Goal: Check status: Check status

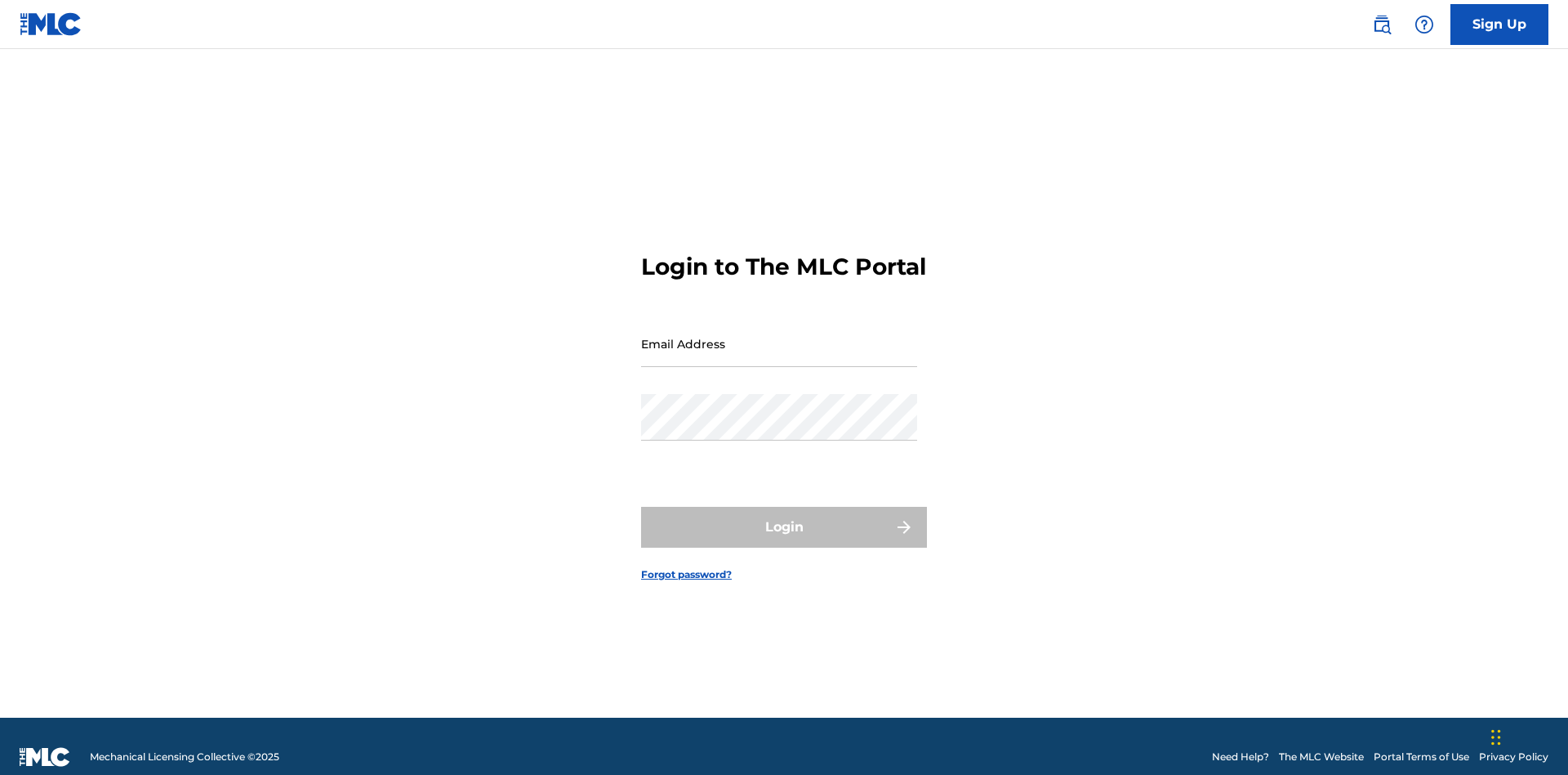
scroll to position [21, 0]
click at [780, 336] on input "Email Address" at bounding box center [780, 343] width 276 height 47
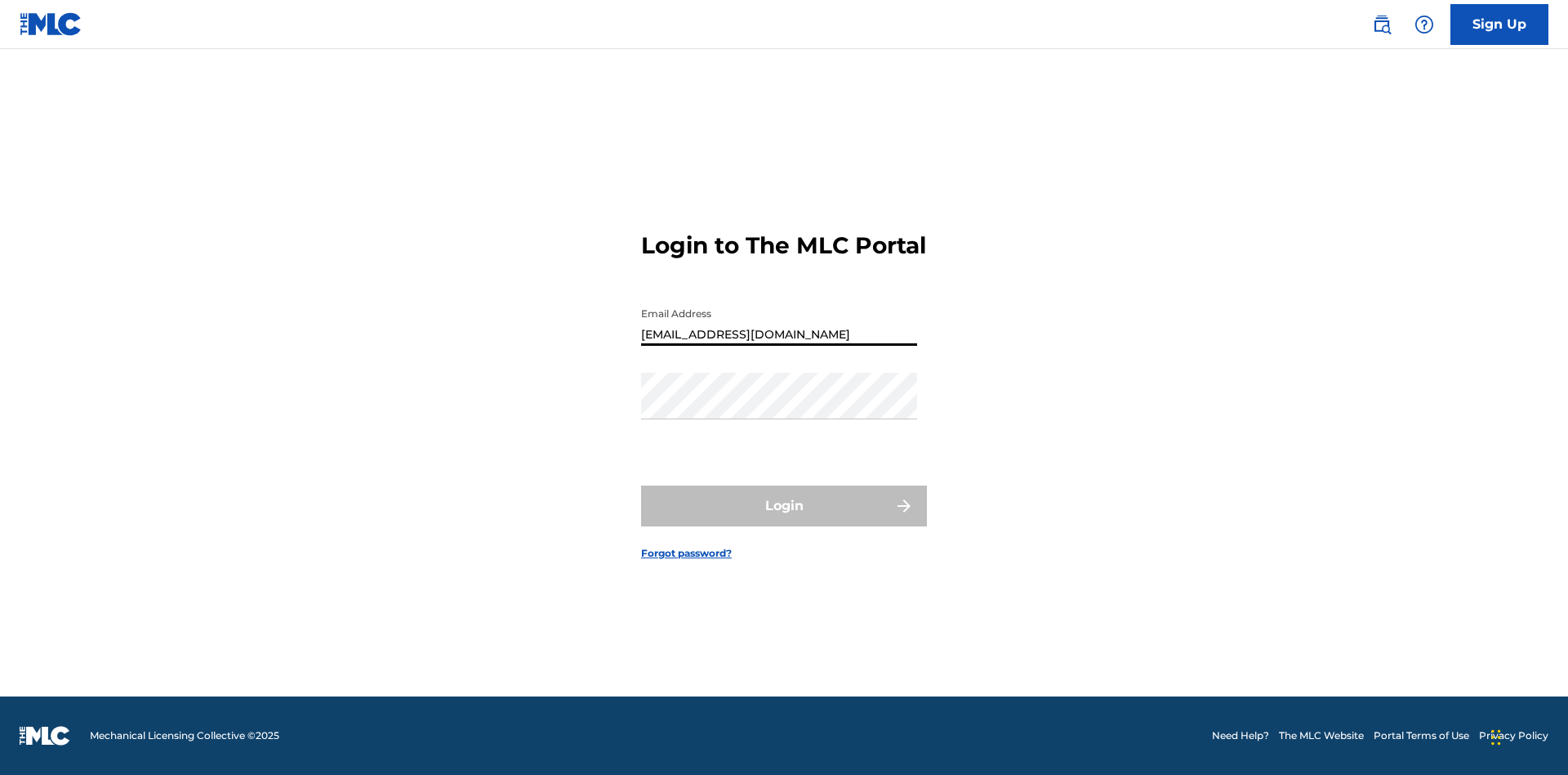
type input "[EMAIL_ADDRESS][DOMAIN_NAME]"
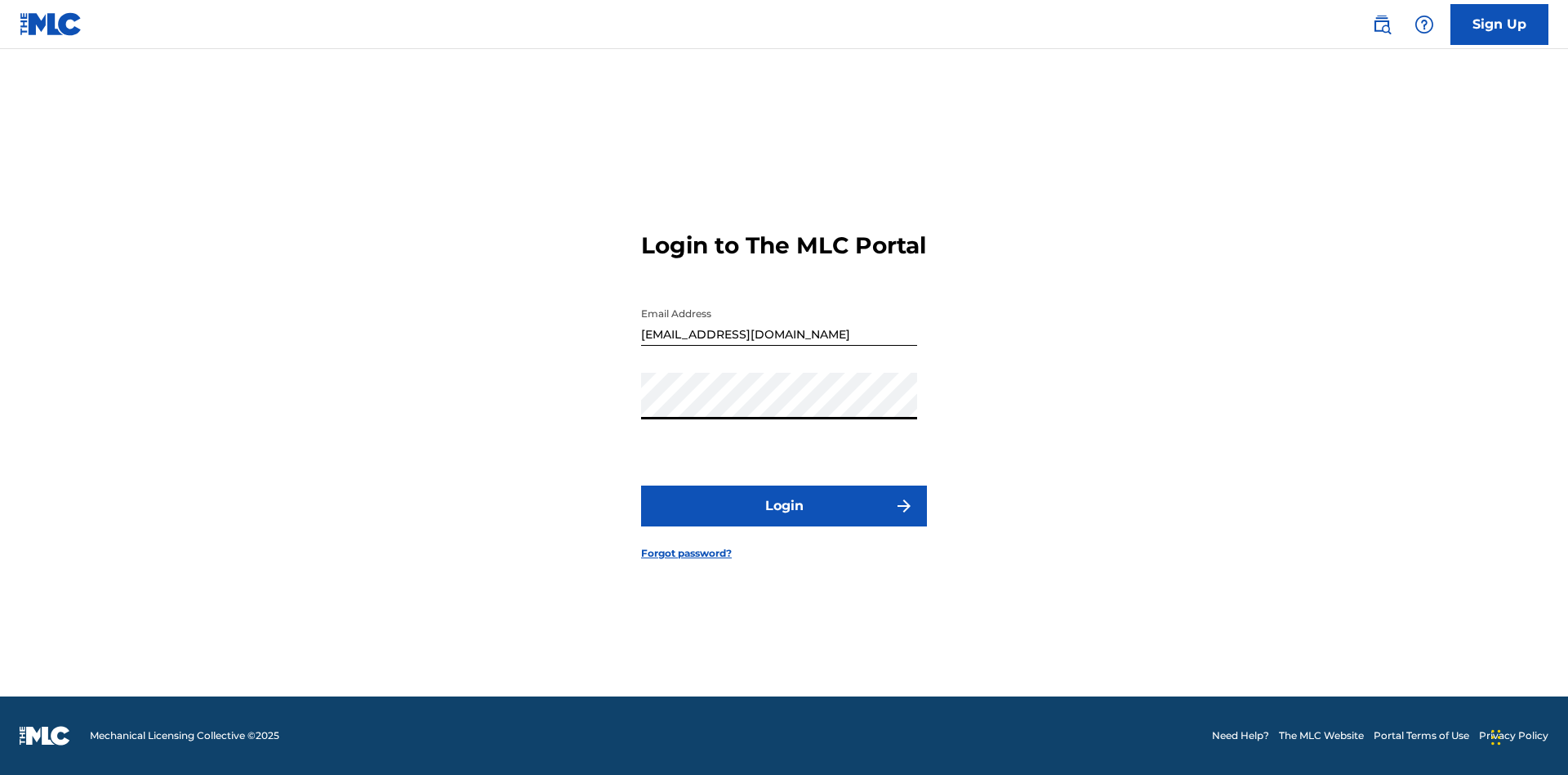
click at [784, 520] on button "Login" at bounding box center [784, 506] width 286 height 41
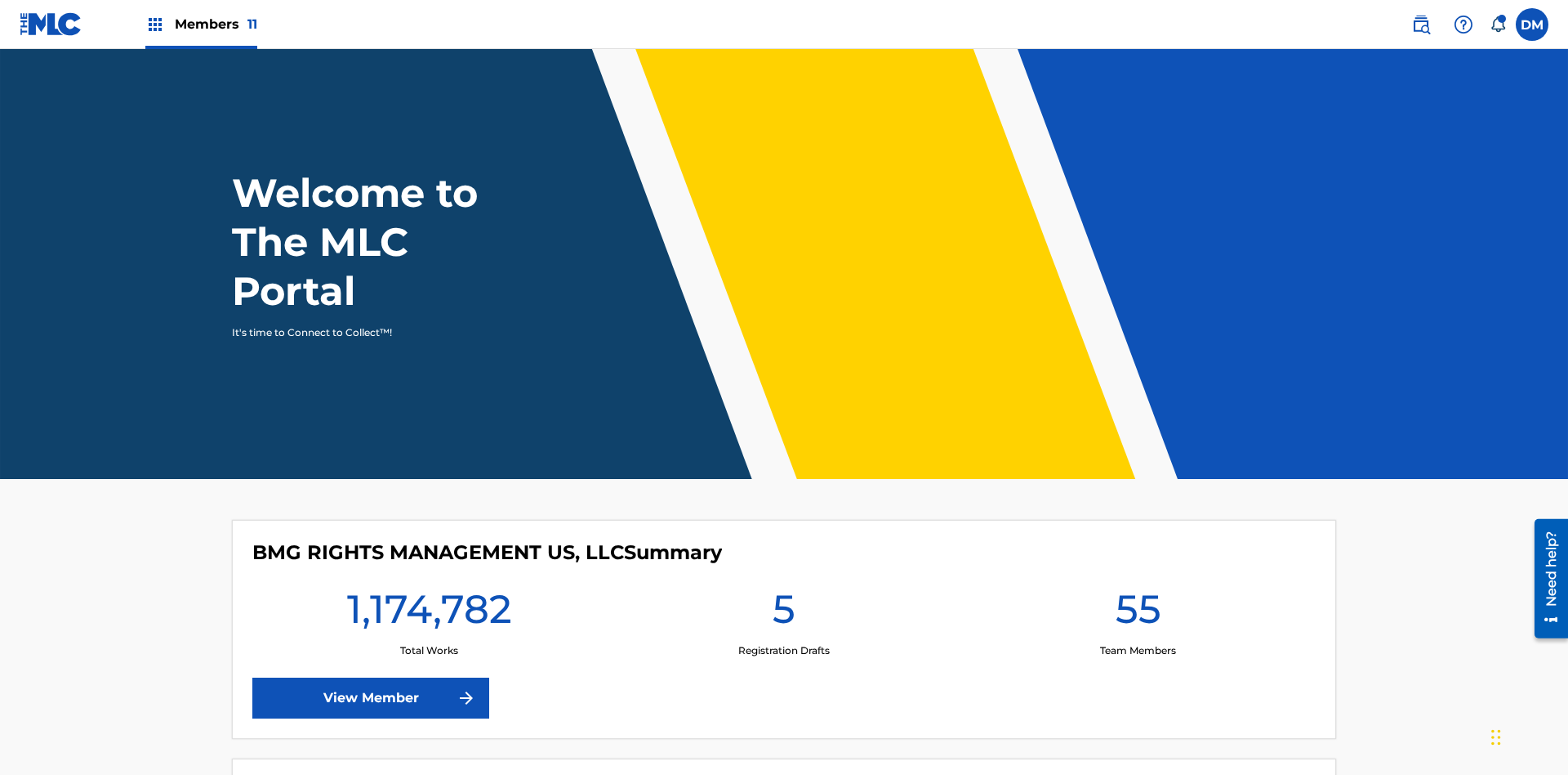
scroll to position [71, 0]
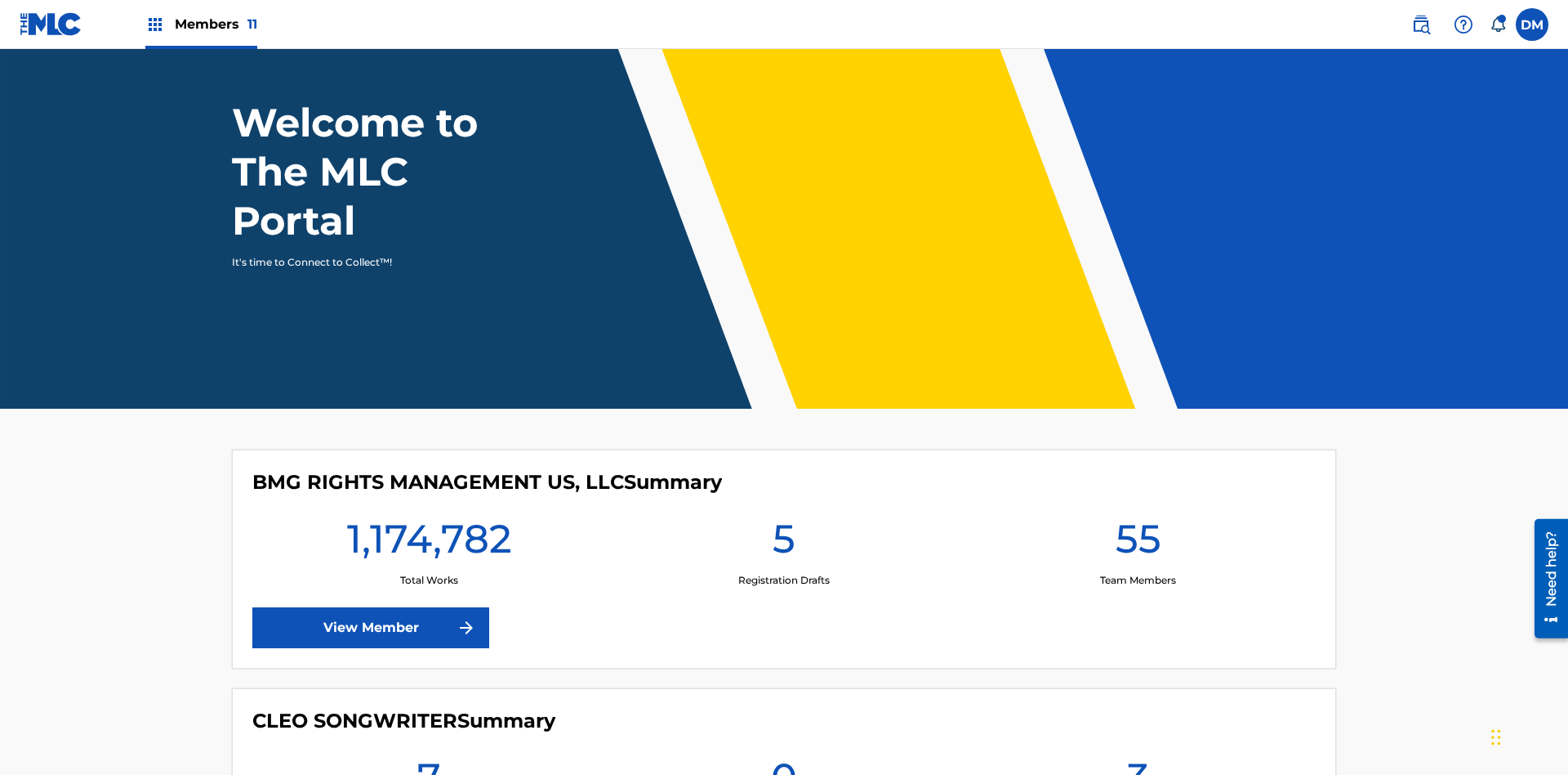
click at [201, 24] on span "Members 11" at bounding box center [215, 24] width 82 height 19
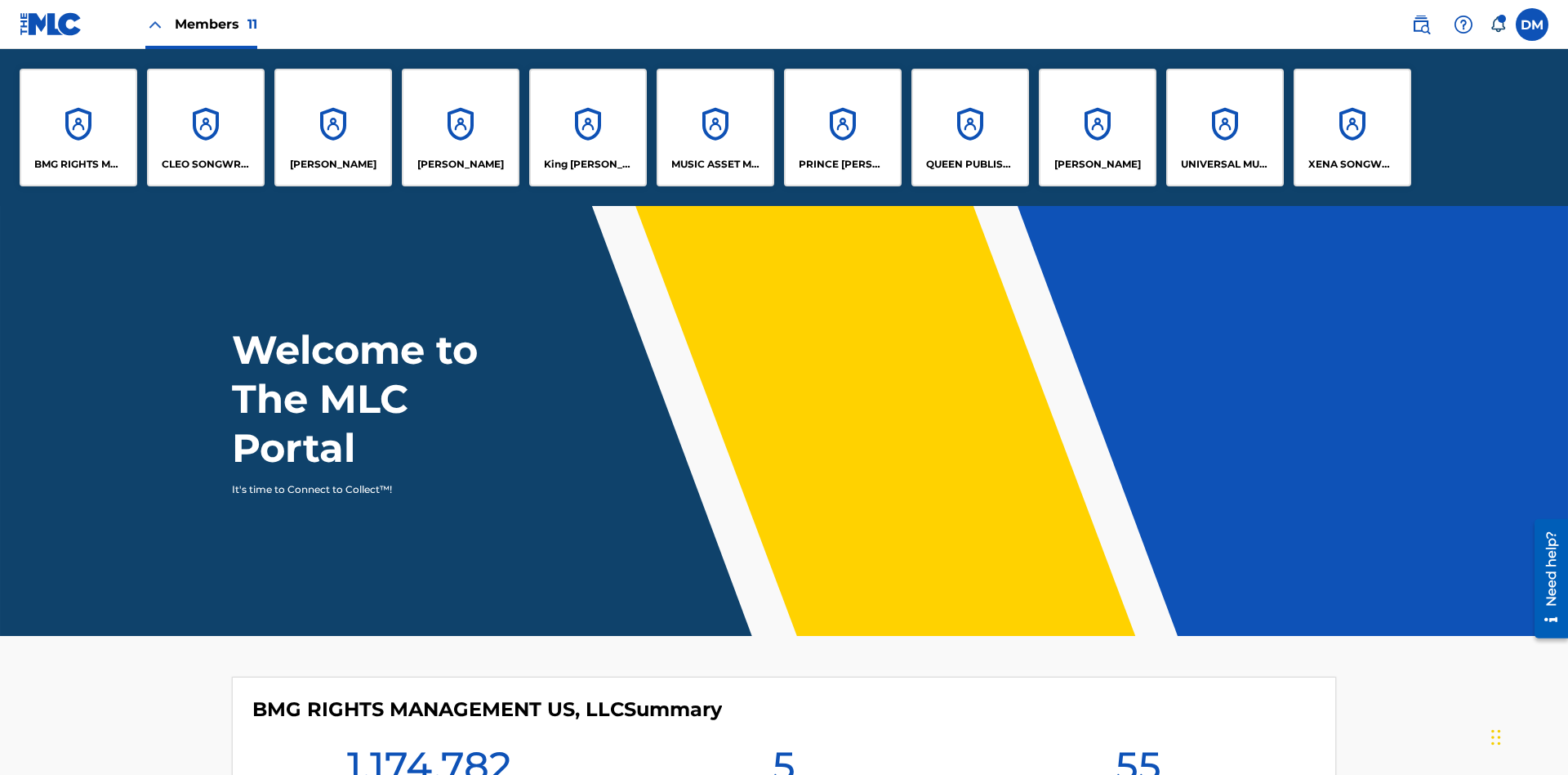
click at [1224, 164] on p "UNIVERSAL MUSIC PUB GROUP" at bounding box center [1225, 164] width 89 height 15
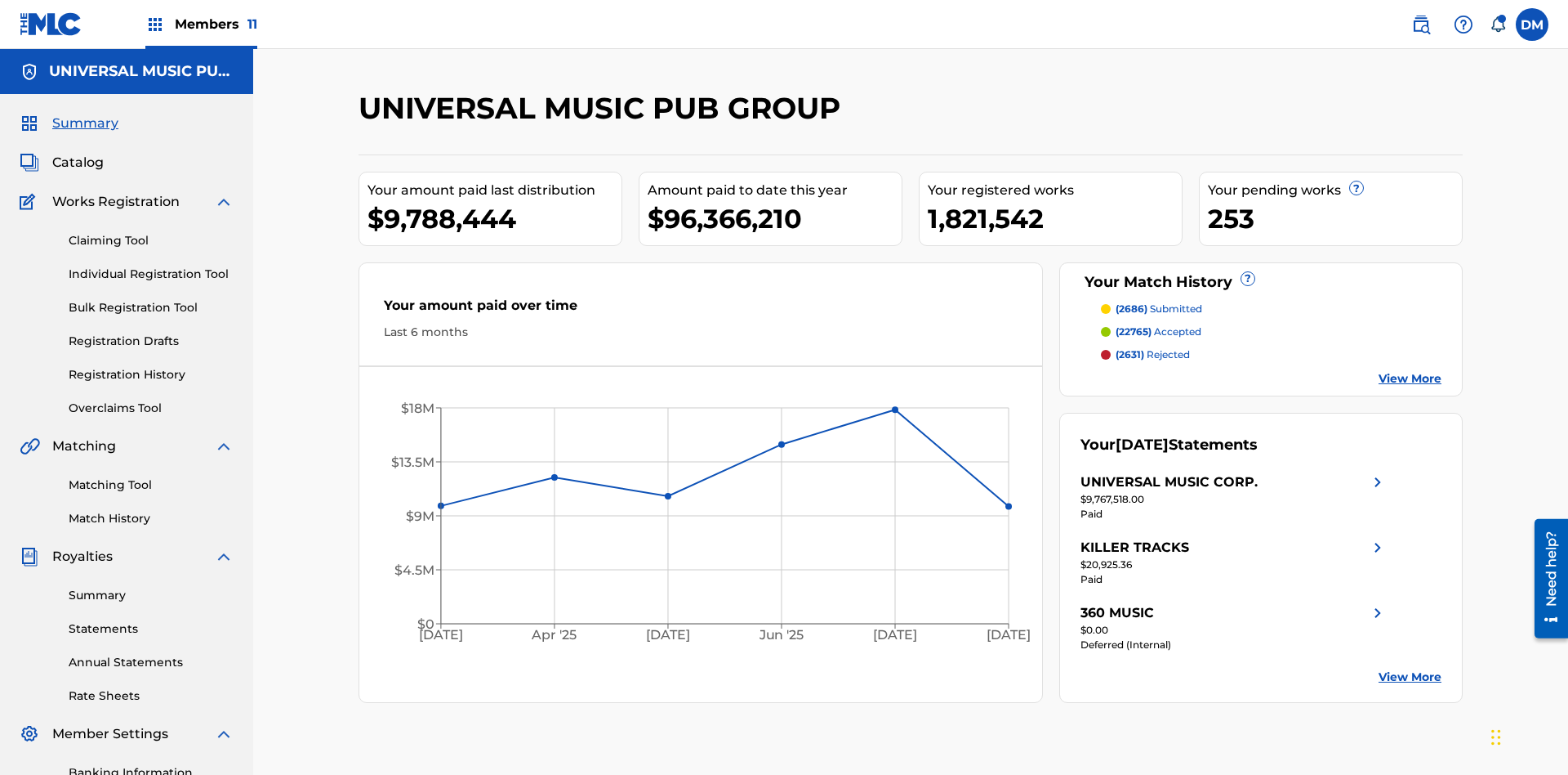
click at [151, 366] on link "Registration History" at bounding box center [151, 374] width 165 height 17
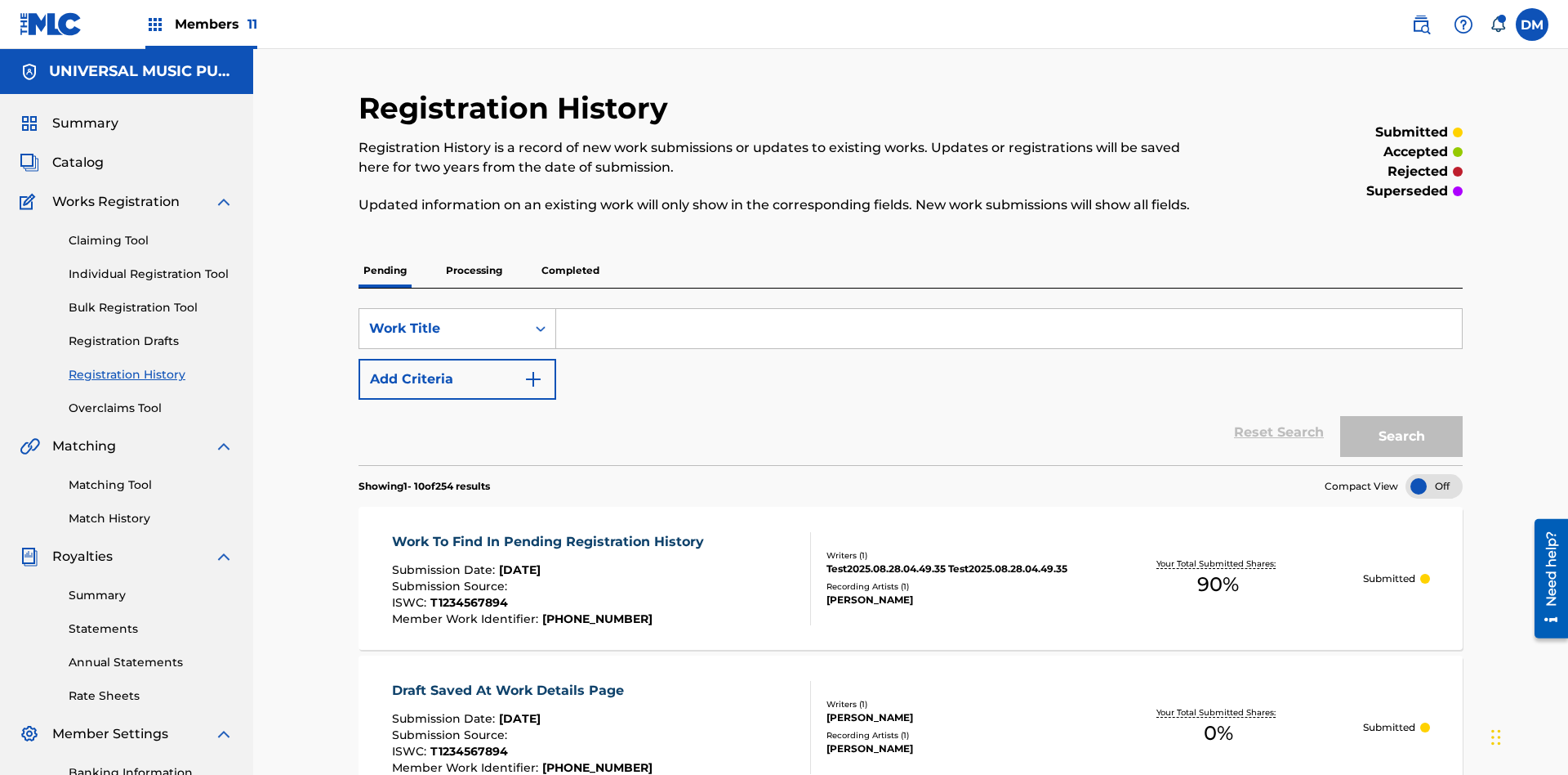
click at [474, 253] on p "Processing" at bounding box center [474, 270] width 67 height 35
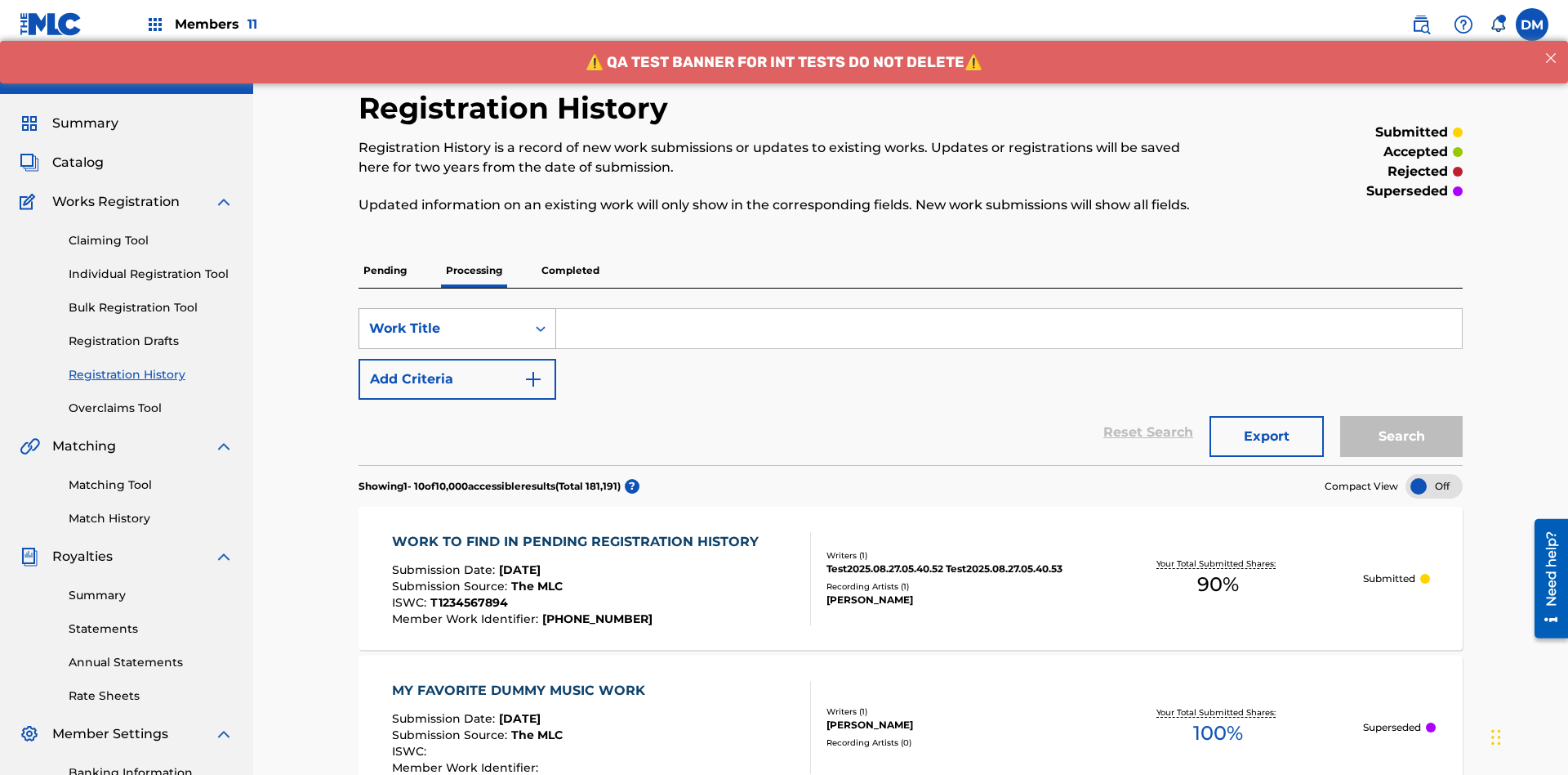
click at [443, 319] on div "Work Title" at bounding box center [443, 329] width 147 height 20
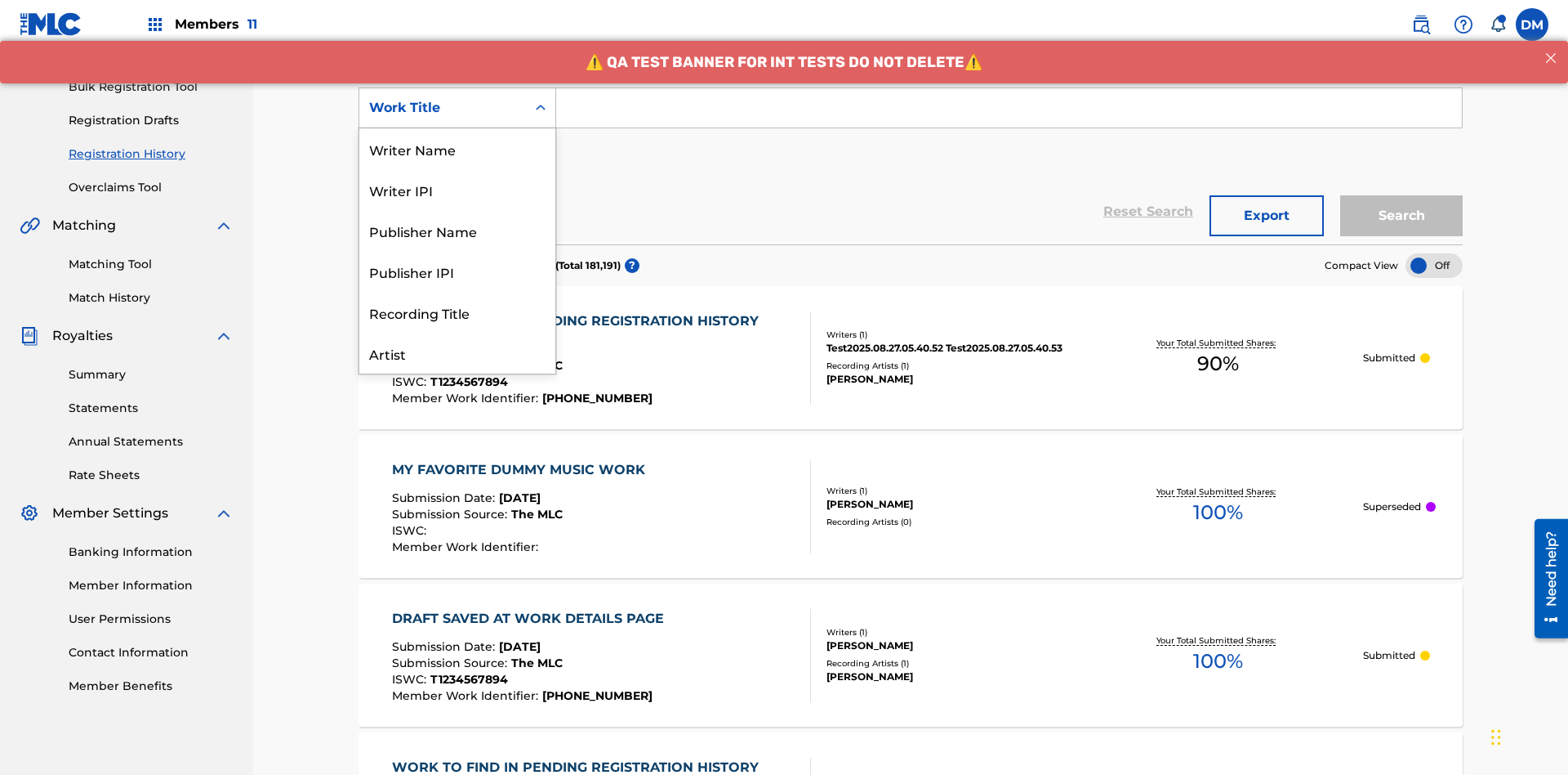
scroll to position [81, 0]
click at [458, 353] on div "Work Title" at bounding box center [457, 353] width 196 height 41
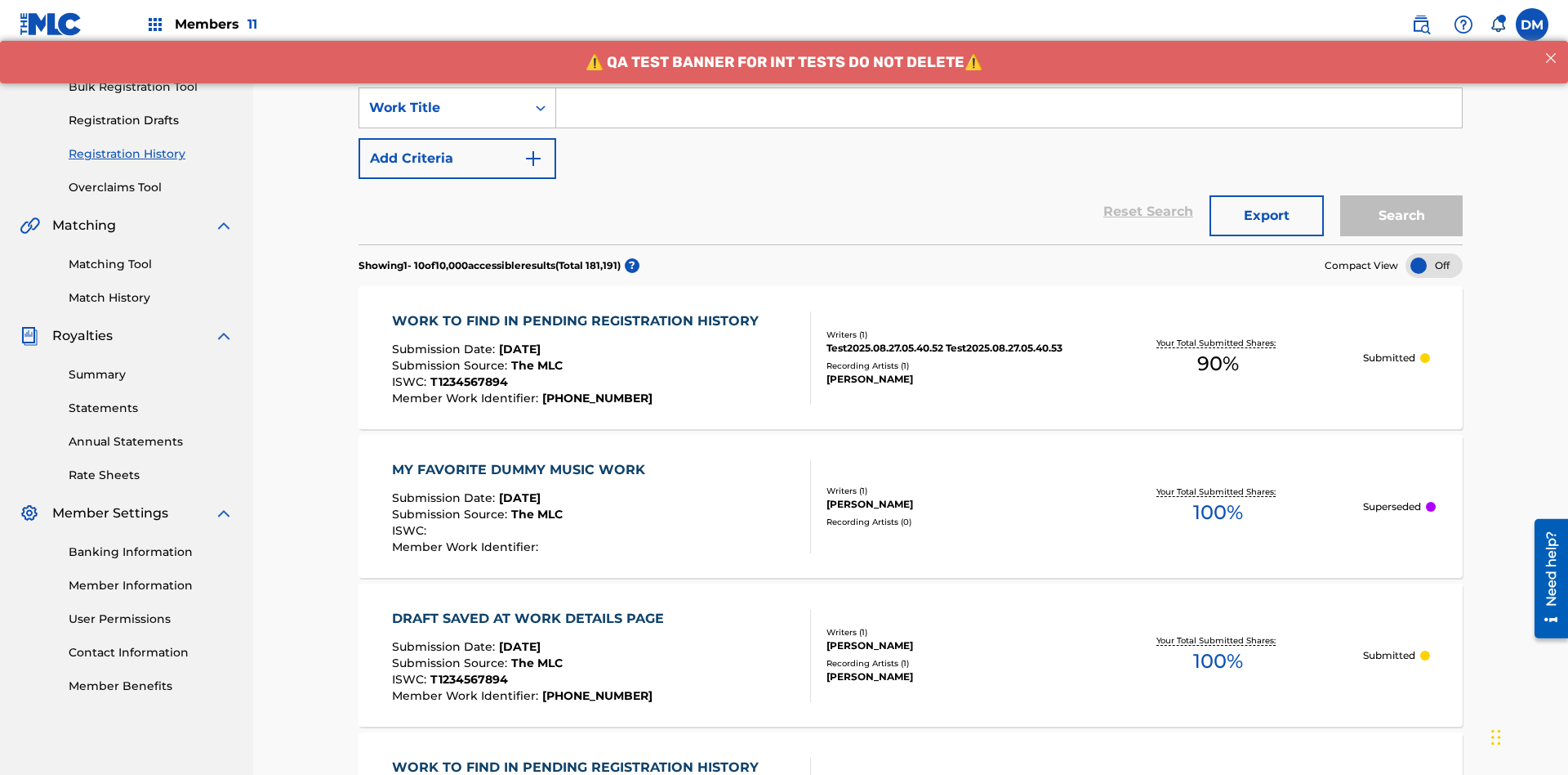
click at [458, 138] on button "Add Criteria" at bounding box center [457, 158] width 198 height 41
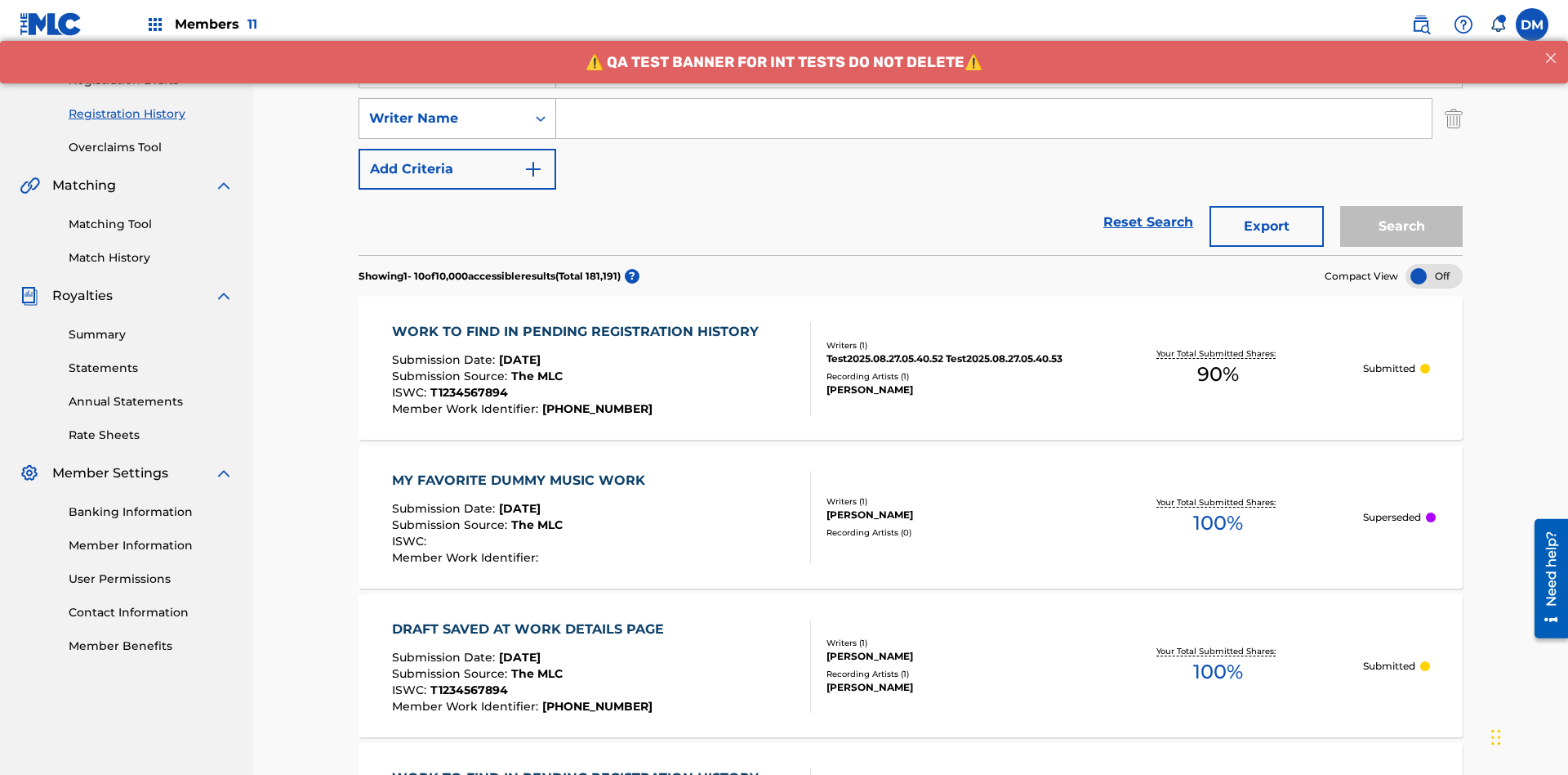
click at [443, 108] on div "Writer Name" at bounding box center [443, 118] width 147 height 20
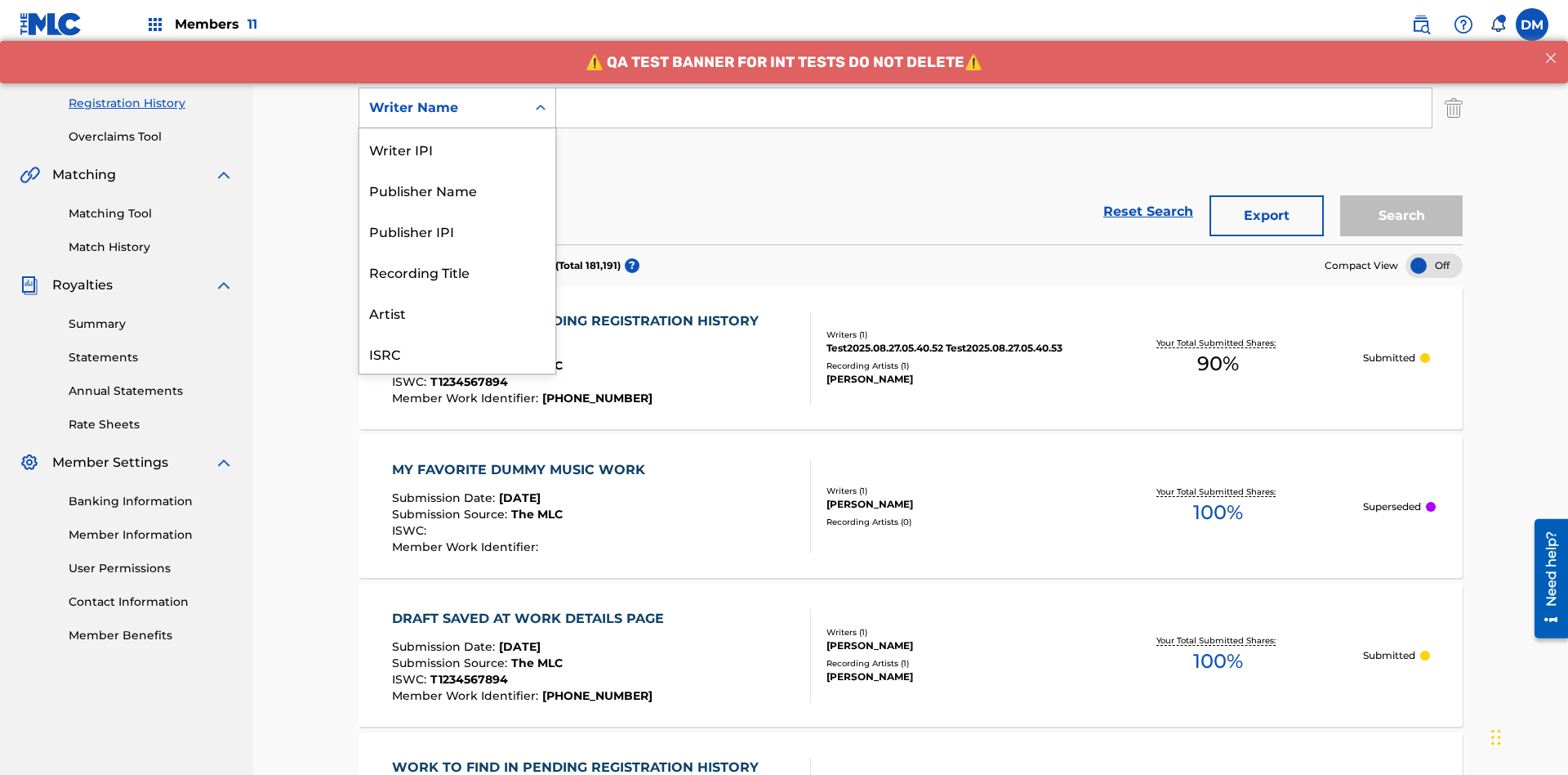
scroll to position [41, 0]
click at [458, 231] on div "Recording Title" at bounding box center [457, 230] width 196 height 41
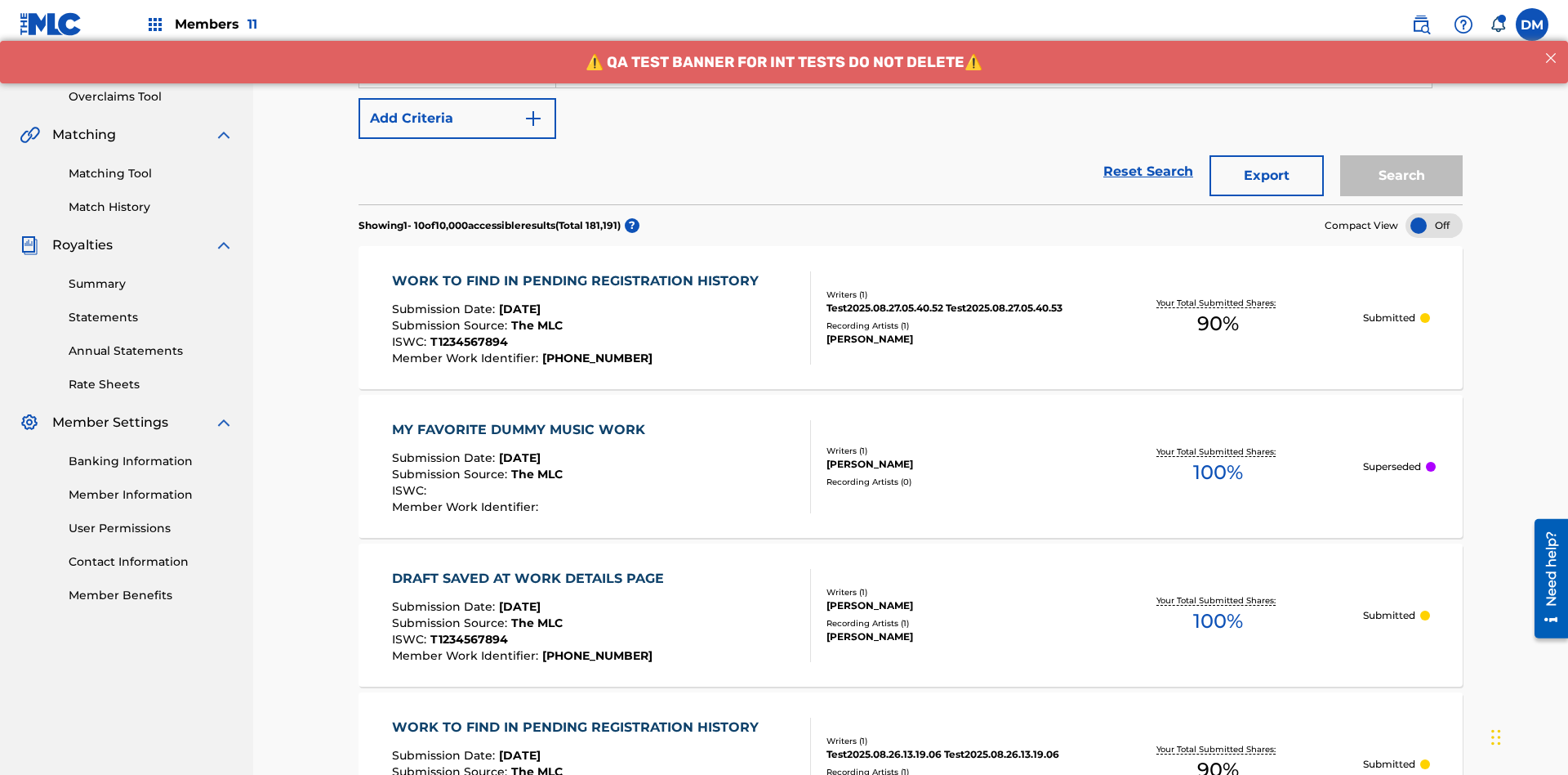
click at [458, 118] on button "Add Criteria" at bounding box center [457, 118] width 198 height 41
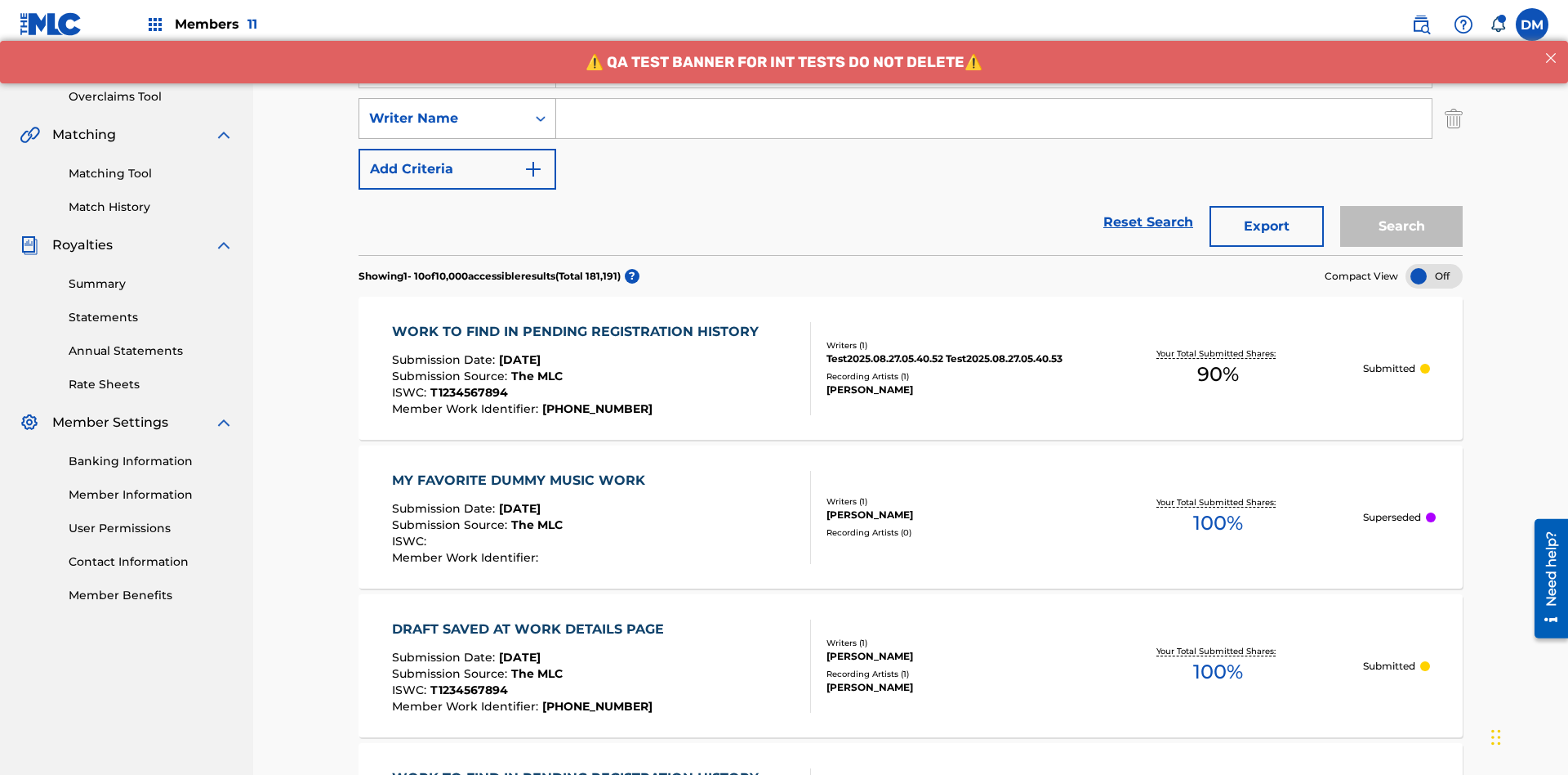
click at [443, 108] on div "Writer Name" at bounding box center [443, 118] width 147 height 20
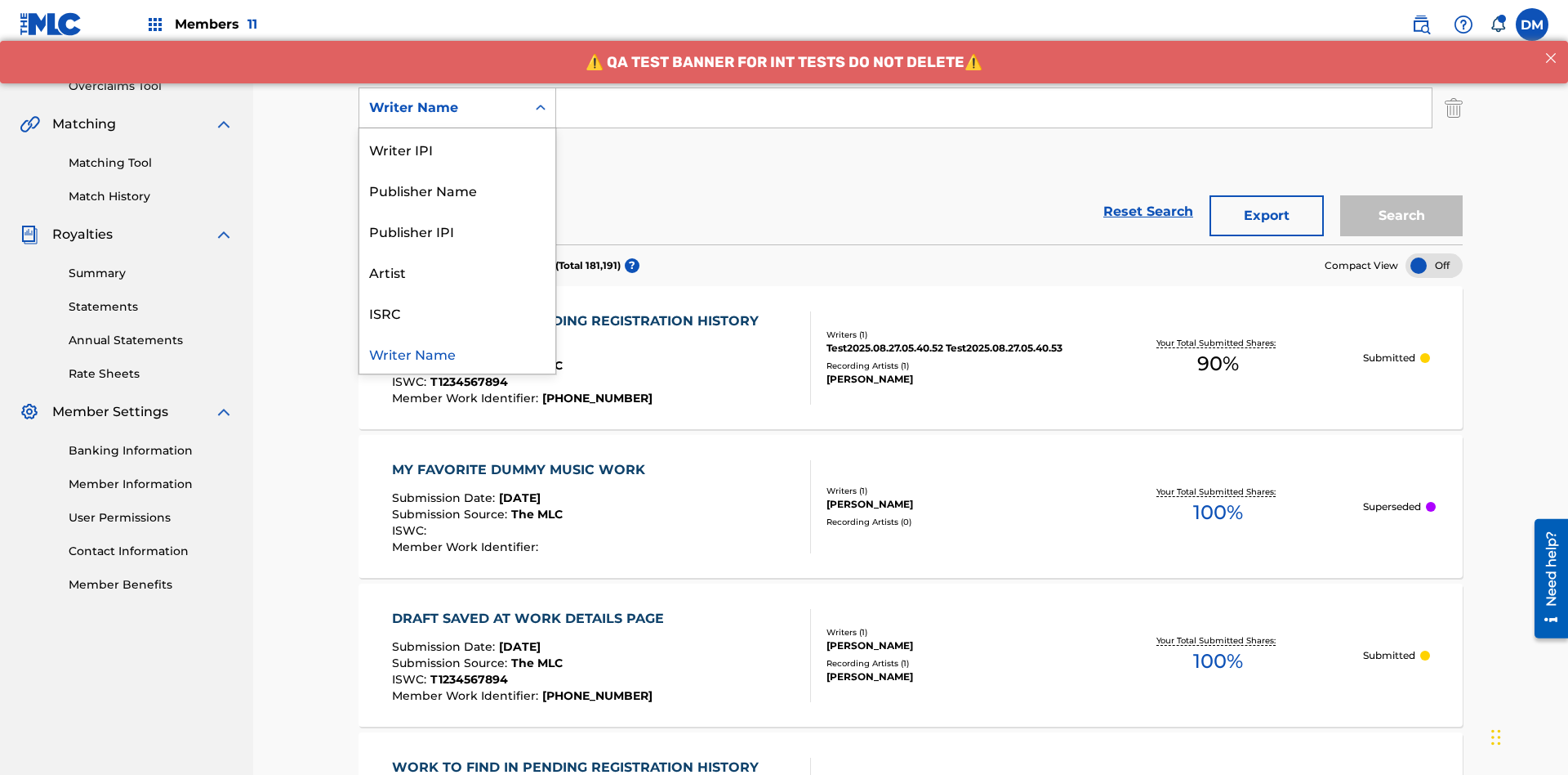
click at [458, 312] on div "ISRC" at bounding box center [457, 312] width 196 height 41
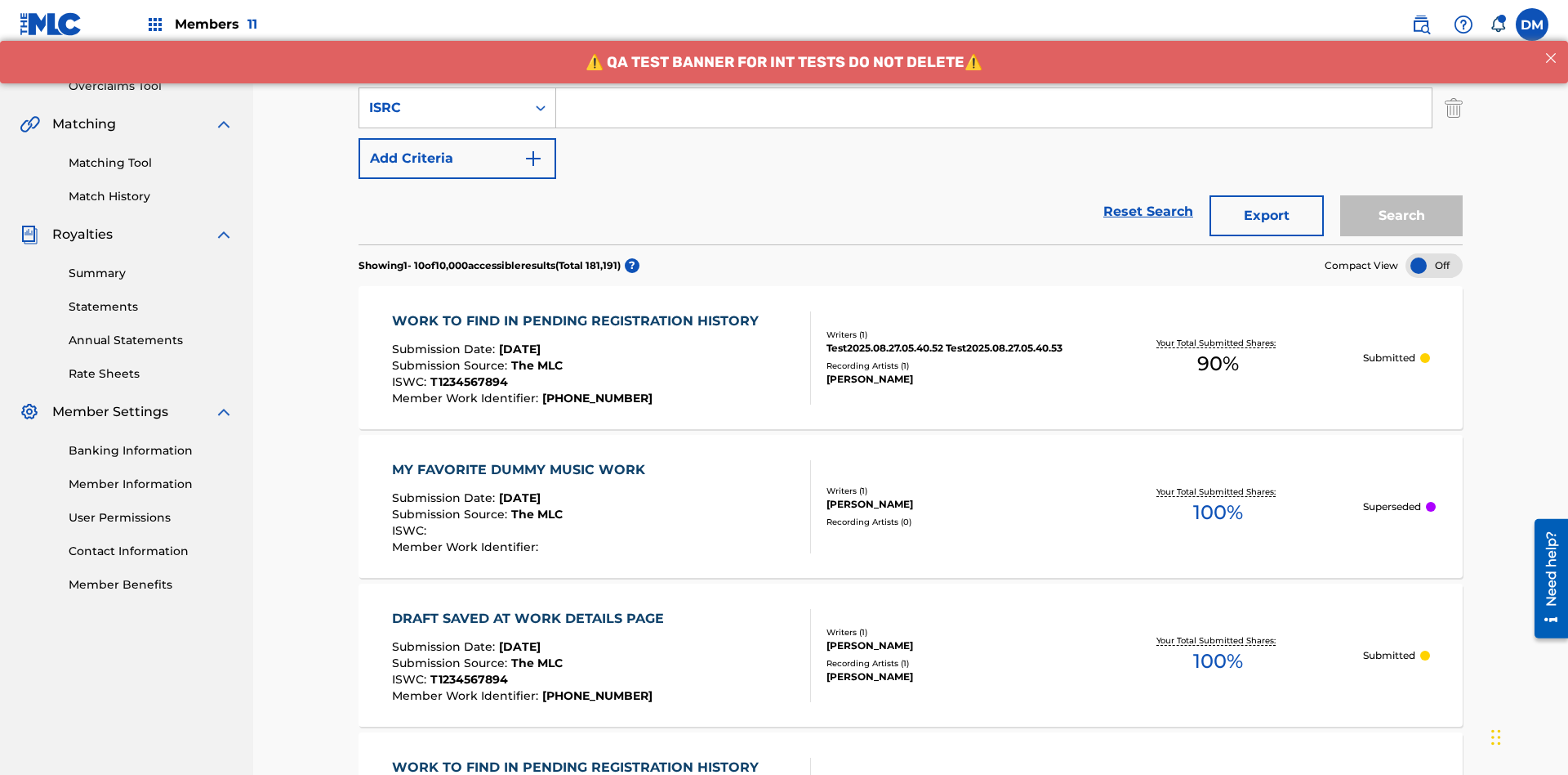
click at [458, 138] on button "Add Criteria" at bounding box center [457, 158] width 198 height 41
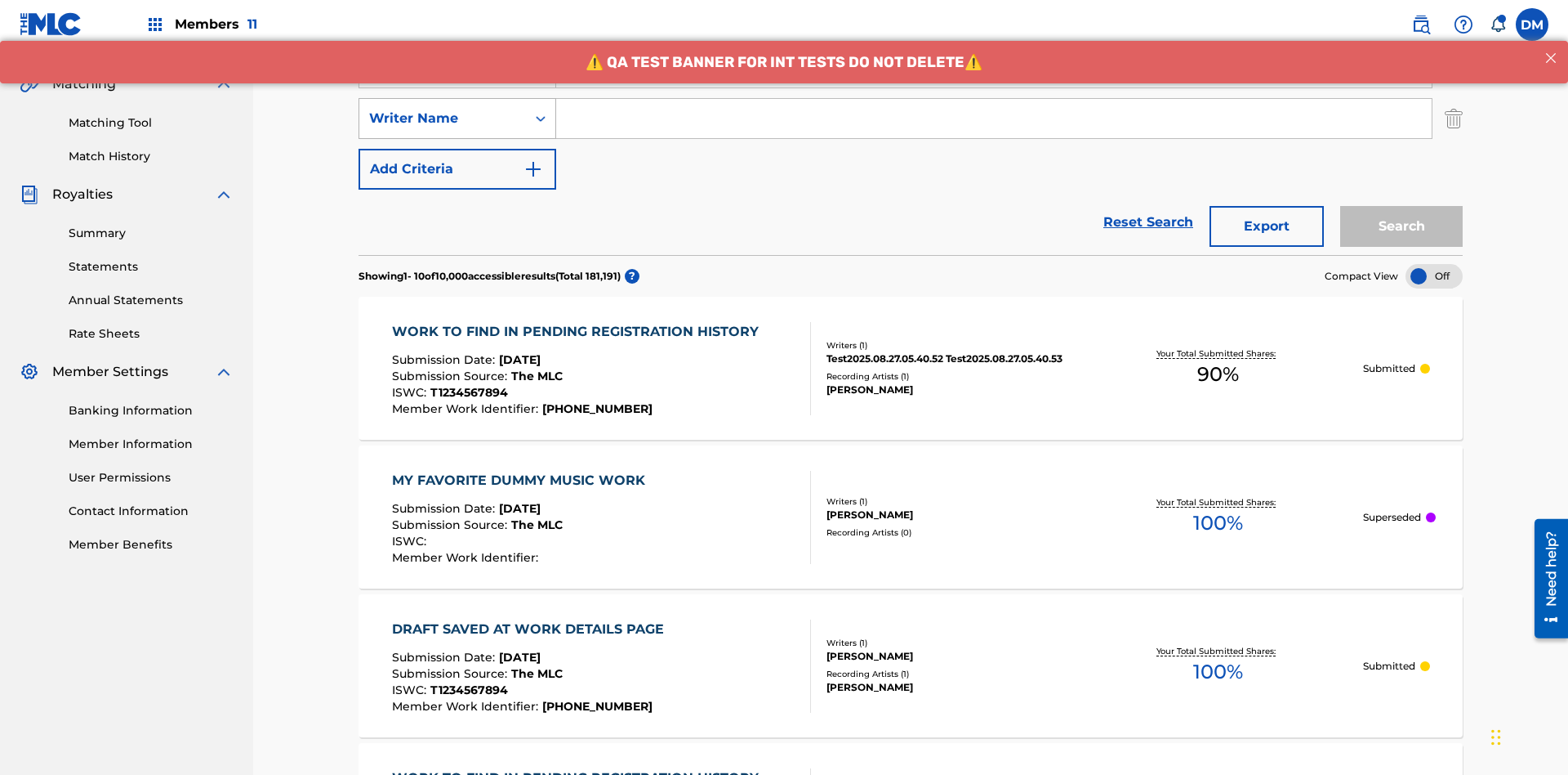
click at [443, 108] on div "Writer Name" at bounding box center [443, 118] width 147 height 20
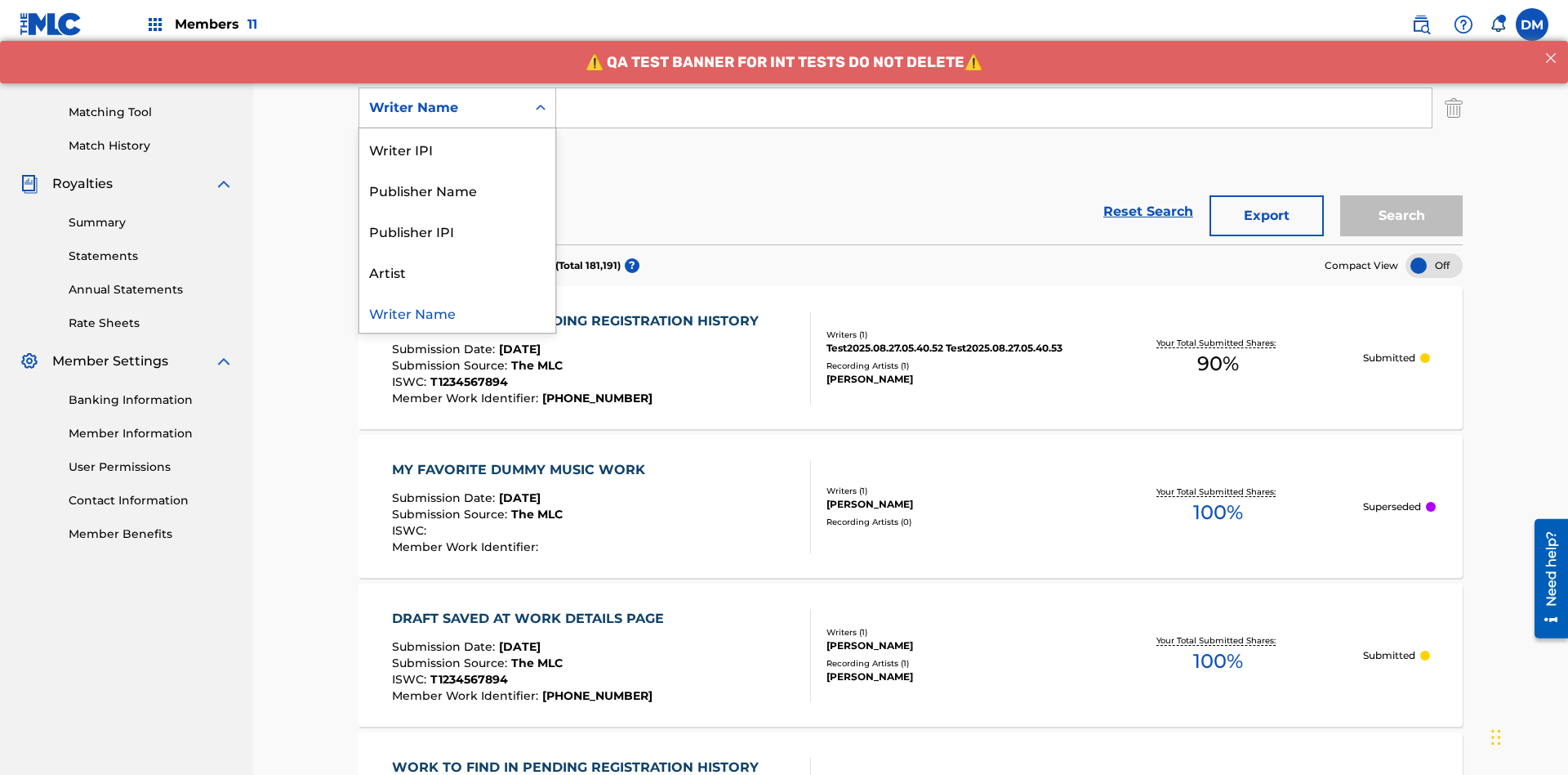
click at [458, 231] on div "Publisher IPI" at bounding box center [457, 230] width 196 height 41
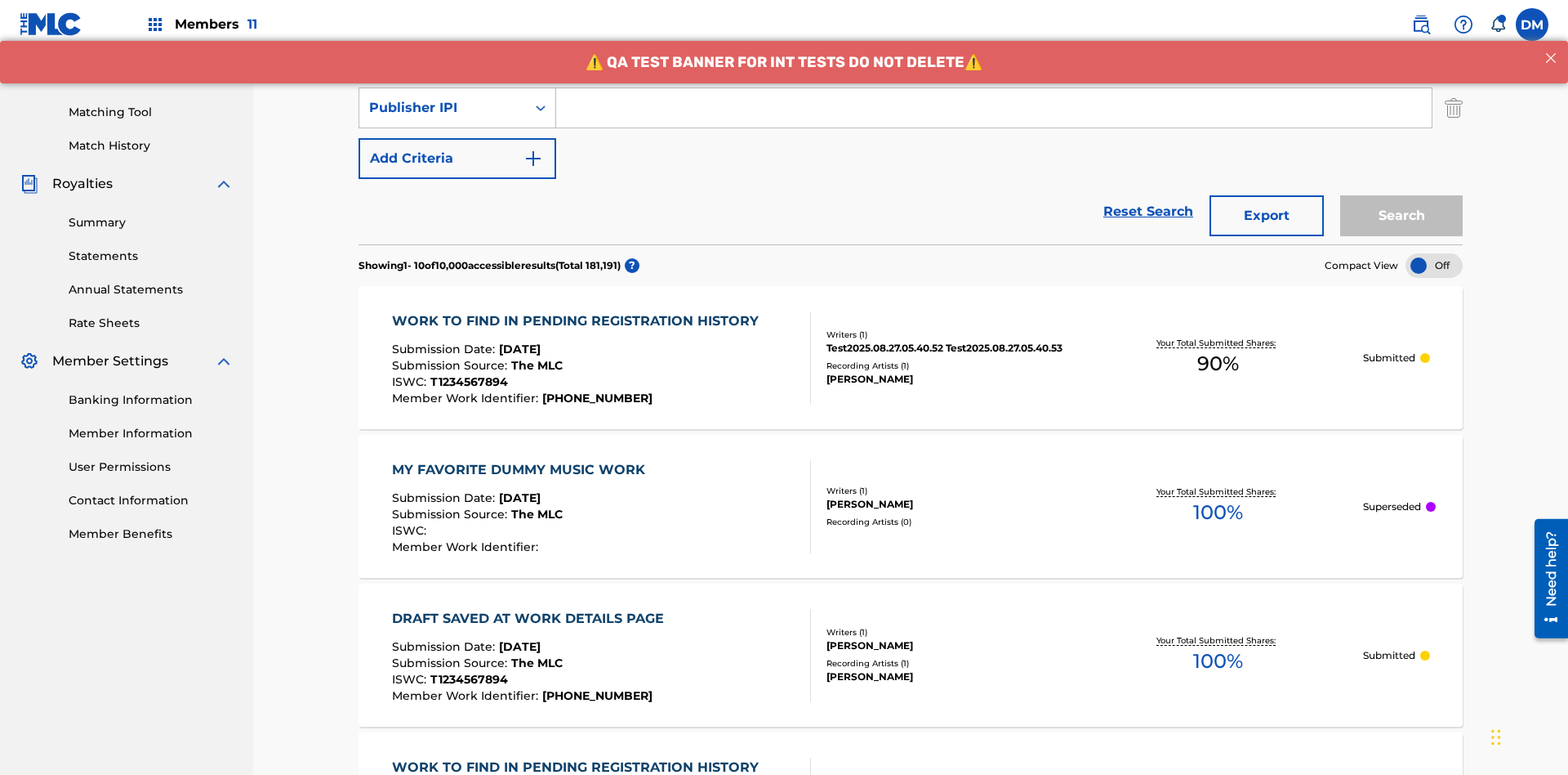
click at [458, 138] on button "Add Criteria" at bounding box center [457, 158] width 198 height 41
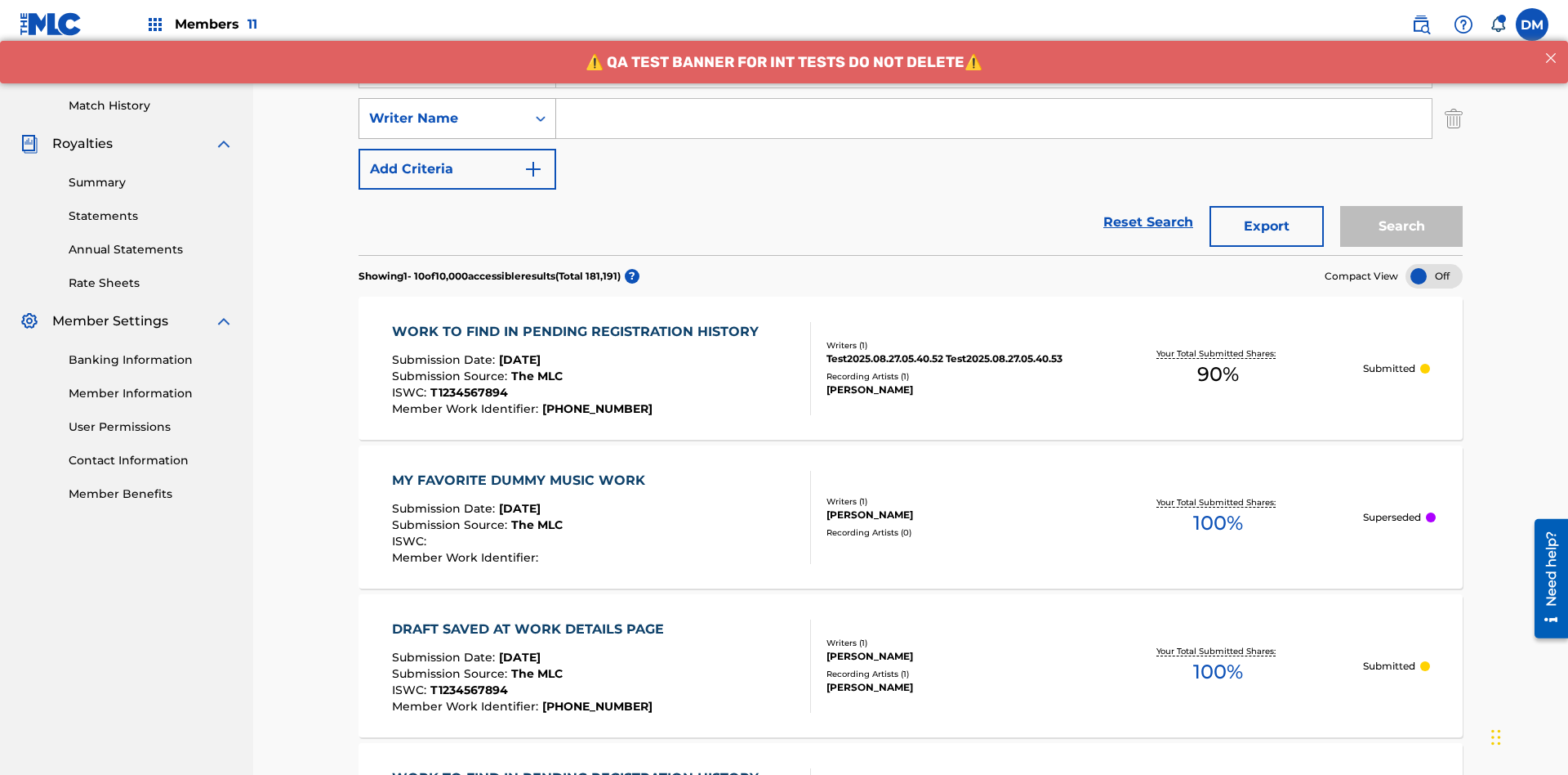
click at [443, 108] on div "Writer Name" at bounding box center [443, 118] width 147 height 20
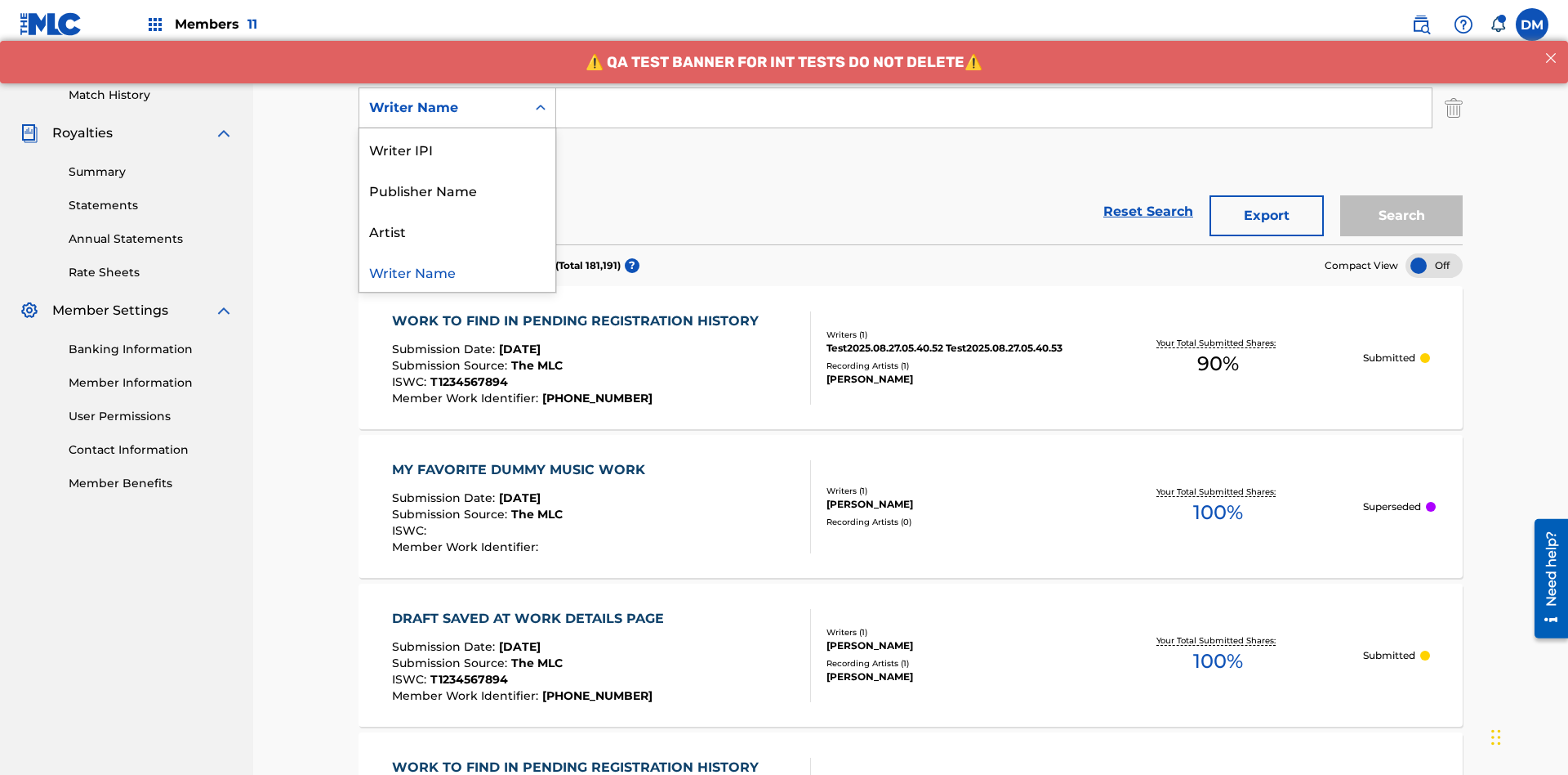
click at [458, 231] on div "Artist" at bounding box center [457, 230] width 196 height 41
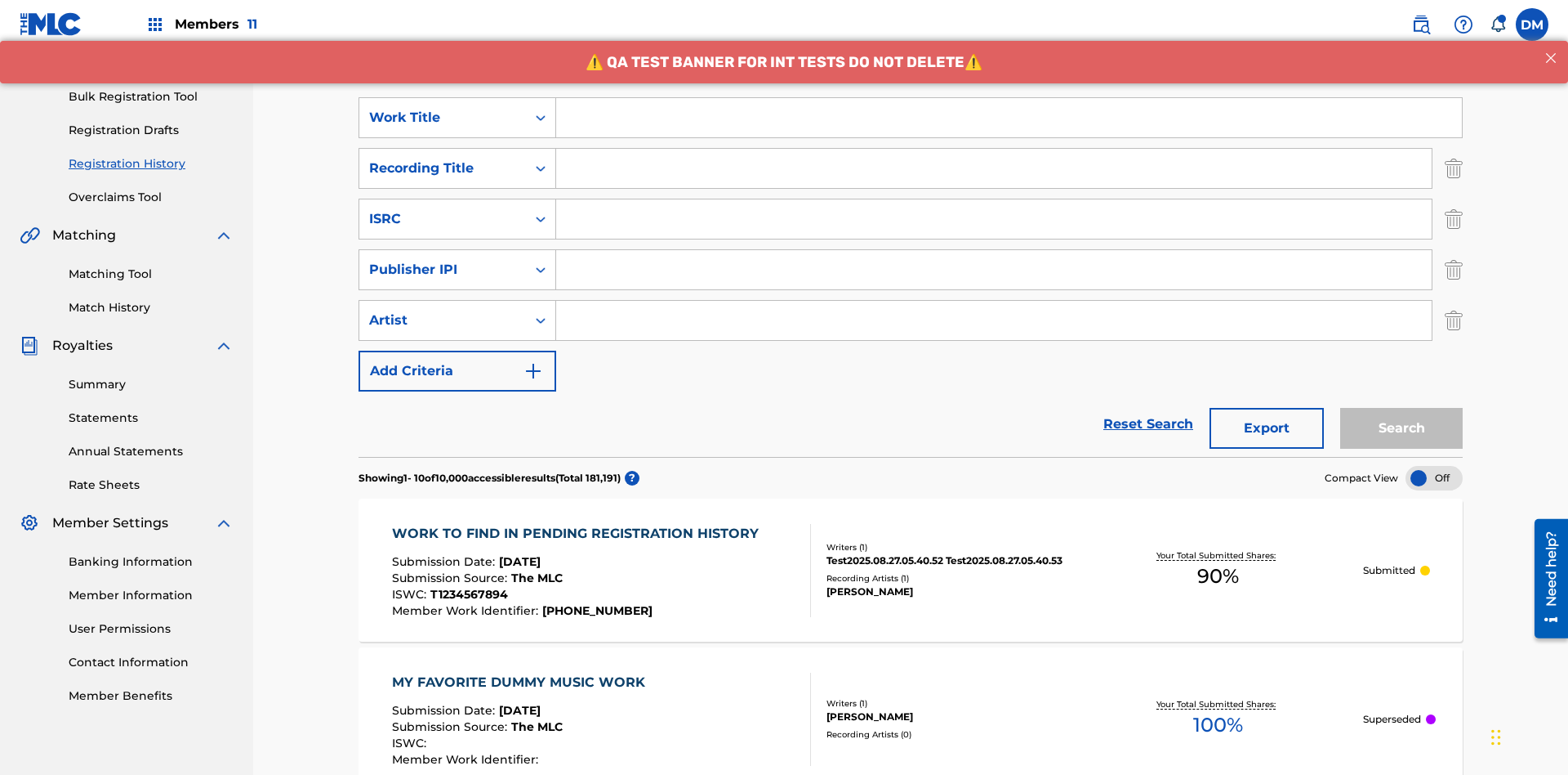
click at [1009, 117] on input "Search Form" at bounding box center [1009, 117] width 906 height 39
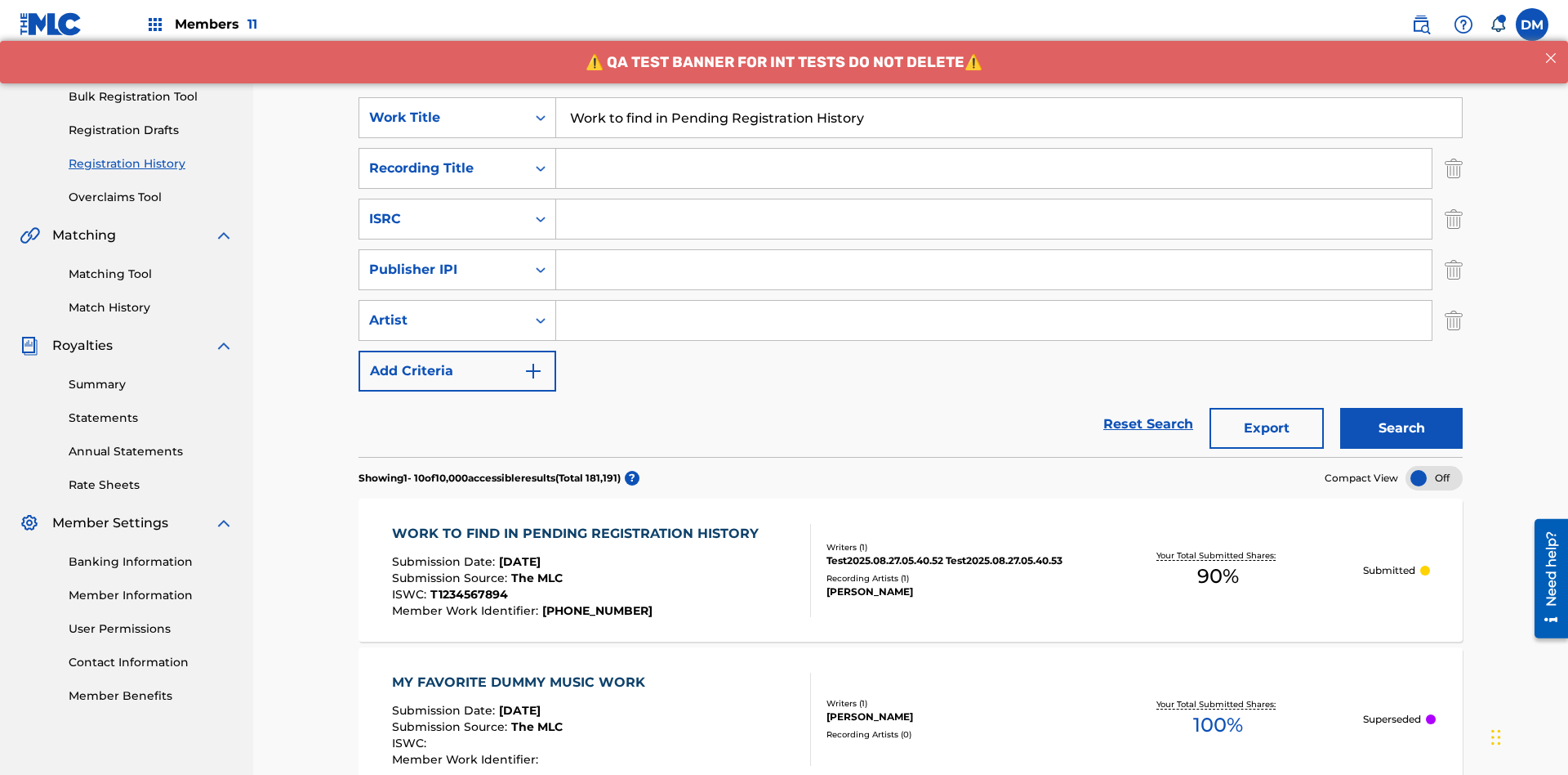
type input "Work to find in Pending Registration History"
click at [994, 149] on input "Search Form" at bounding box center [994, 168] width 876 height 39
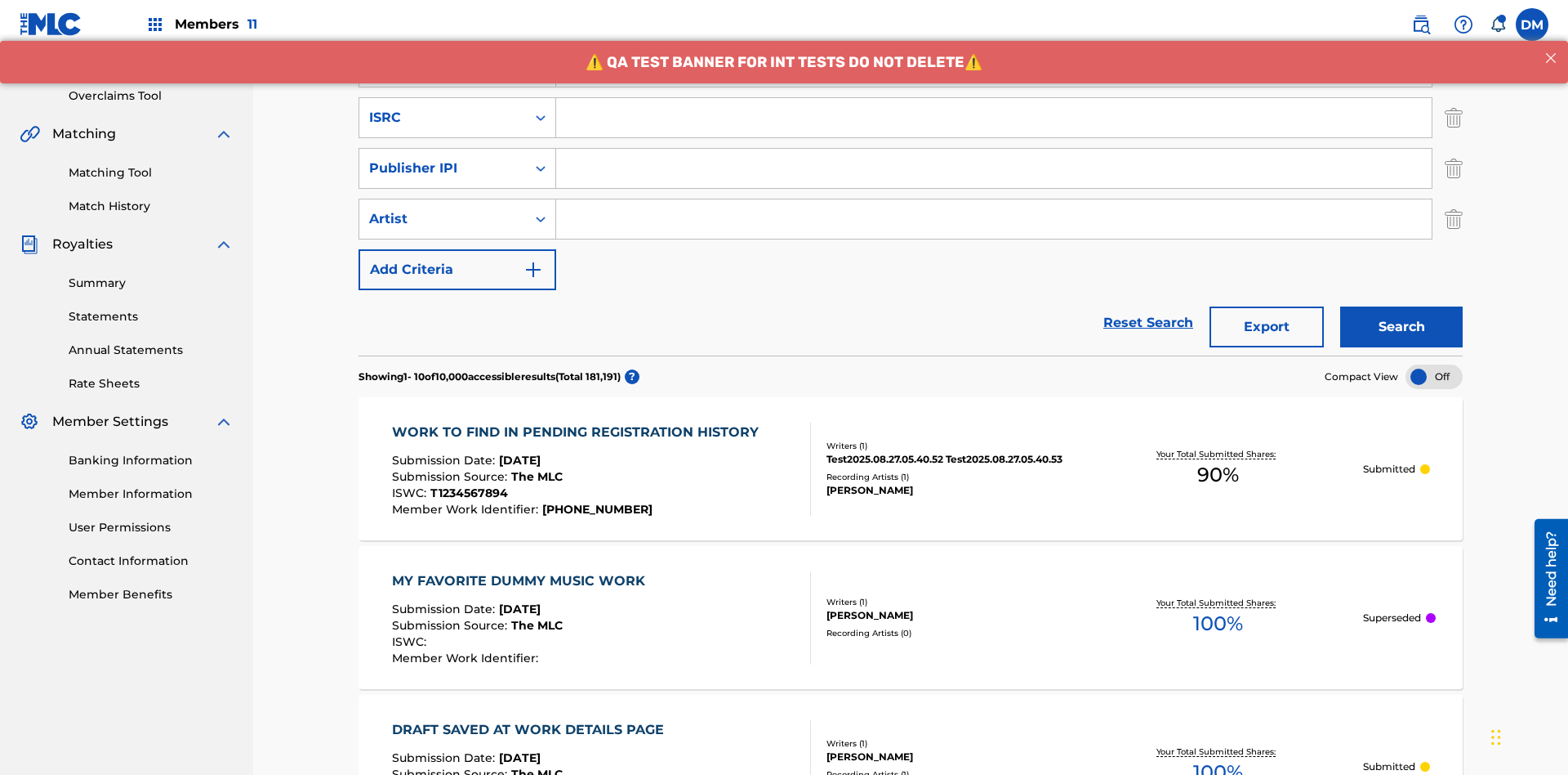
type input "Best Song Ever"
click at [994, 117] on input "Search Form" at bounding box center [994, 117] width 876 height 39
type input "AA3123123123"
click at [994, 149] on input "Search Form" at bounding box center [994, 168] width 876 height 39
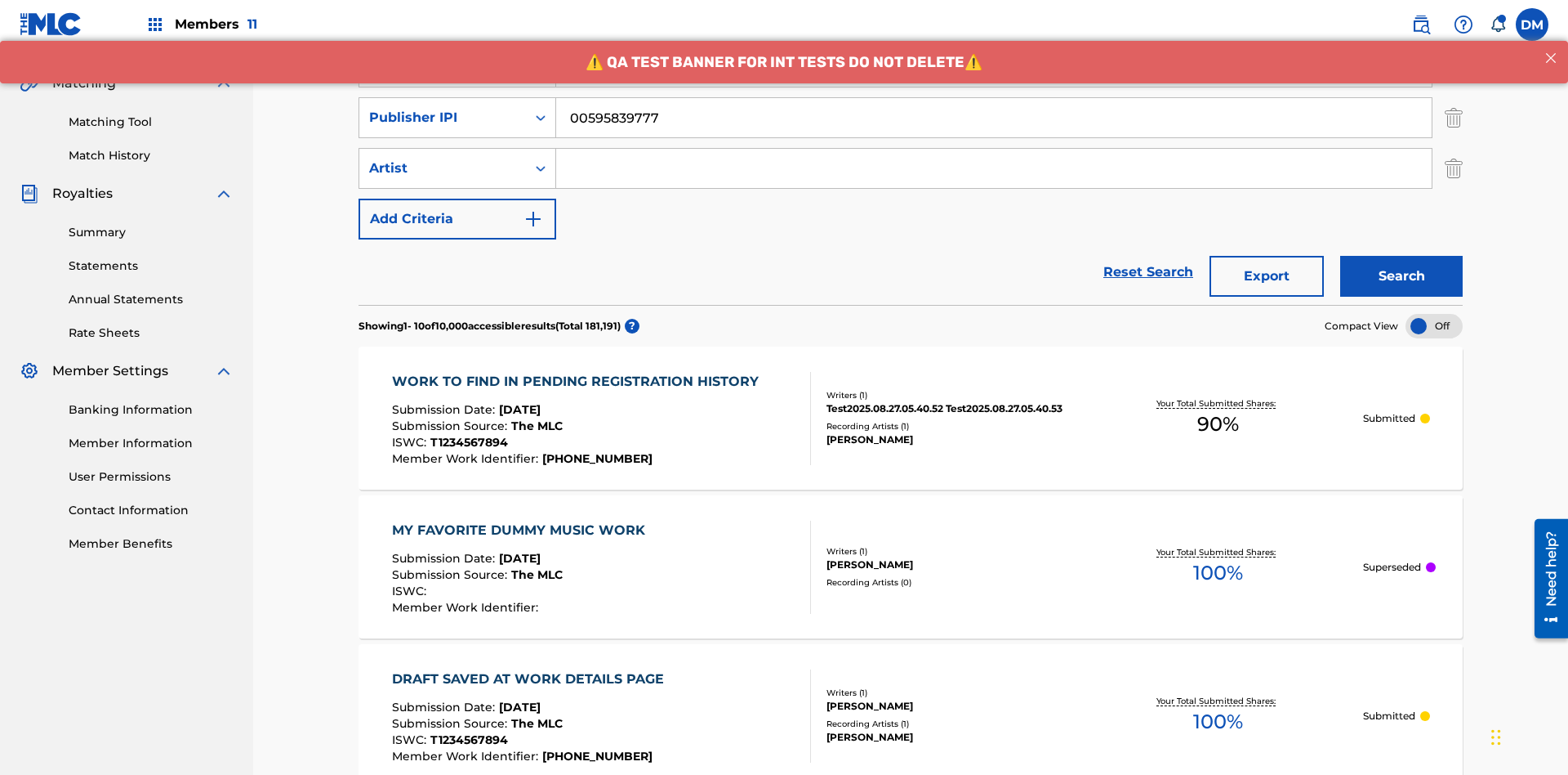
type input "00595839777"
click at [994, 149] on input "Search Form" at bounding box center [994, 168] width 876 height 39
type input "[PERSON_NAME]"
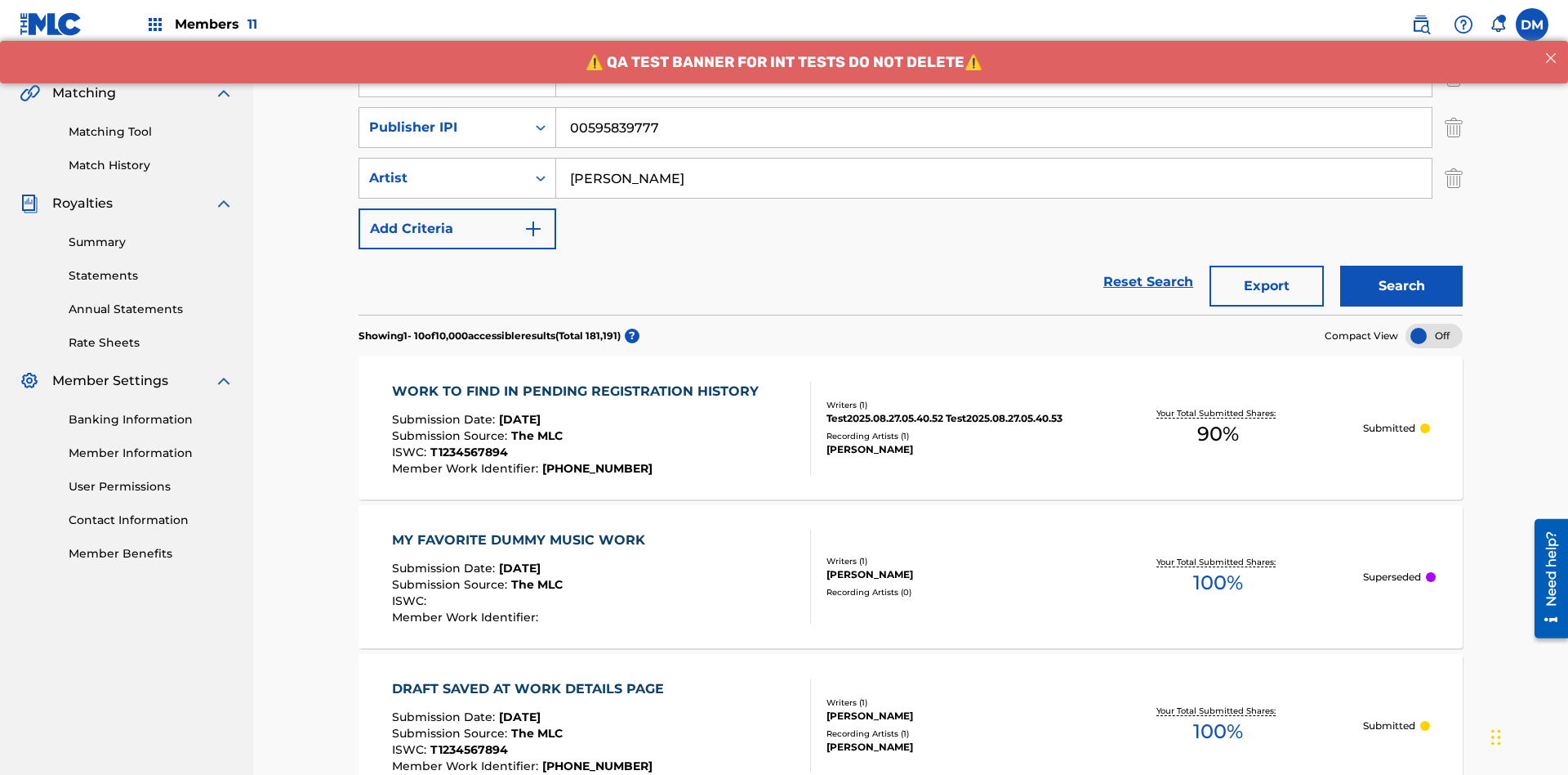
click at [1401, 265] on button "Search" at bounding box center [1401, 285] width 122 height 41
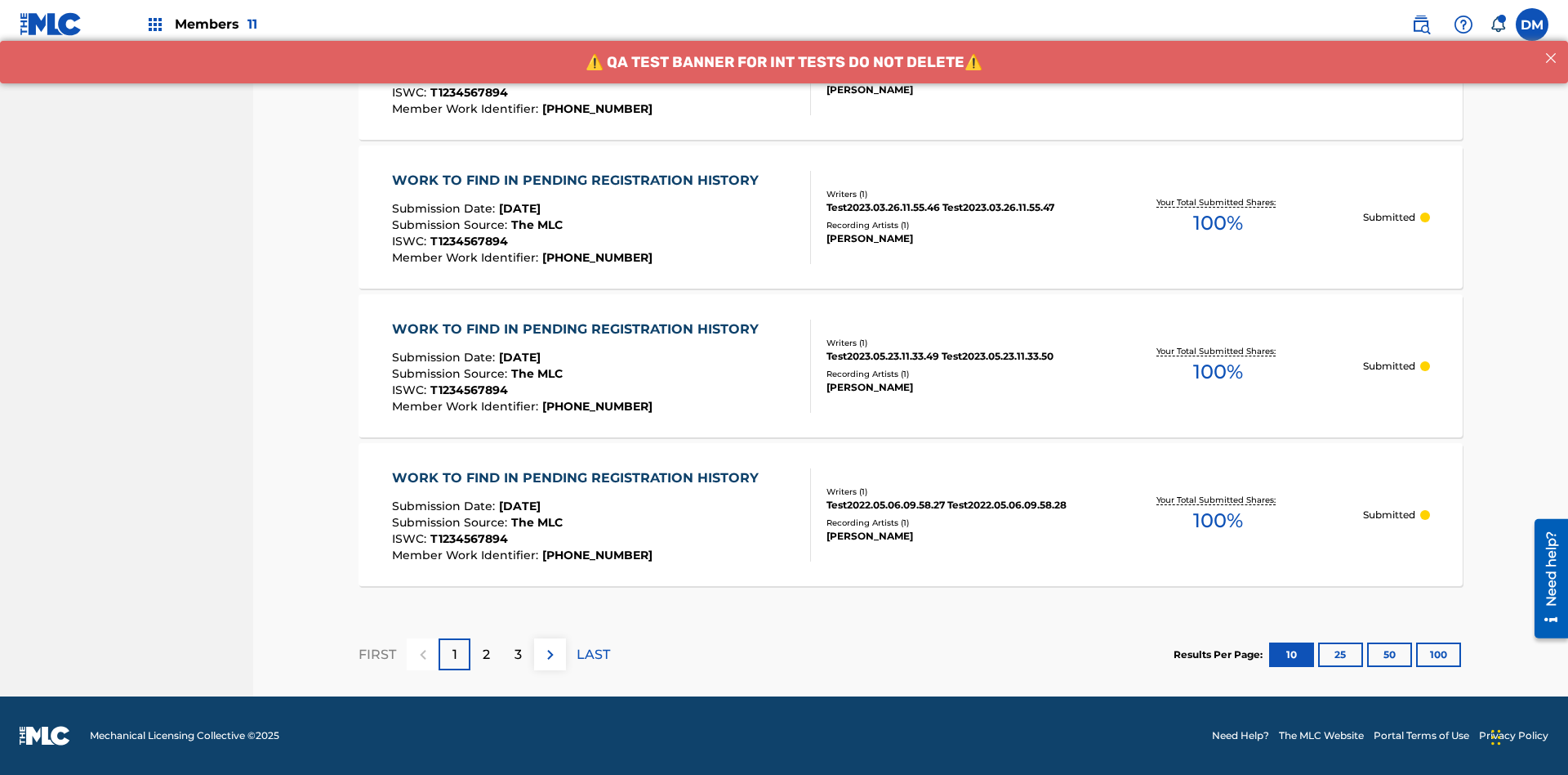
click at [1416, 654] on button "100" at bounding box center [1438, 654] width 45 height 25
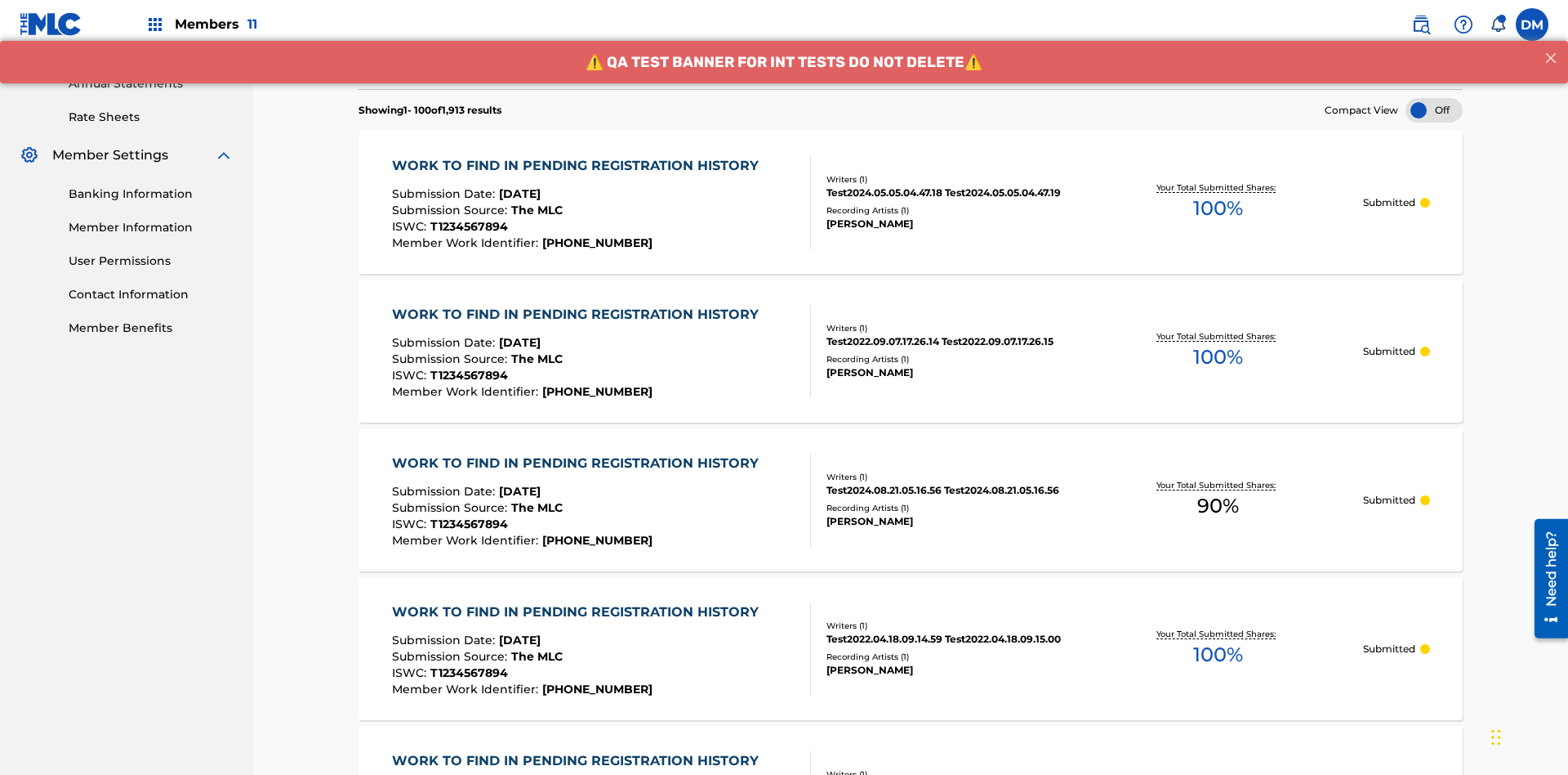
scroll to position [972, 0]
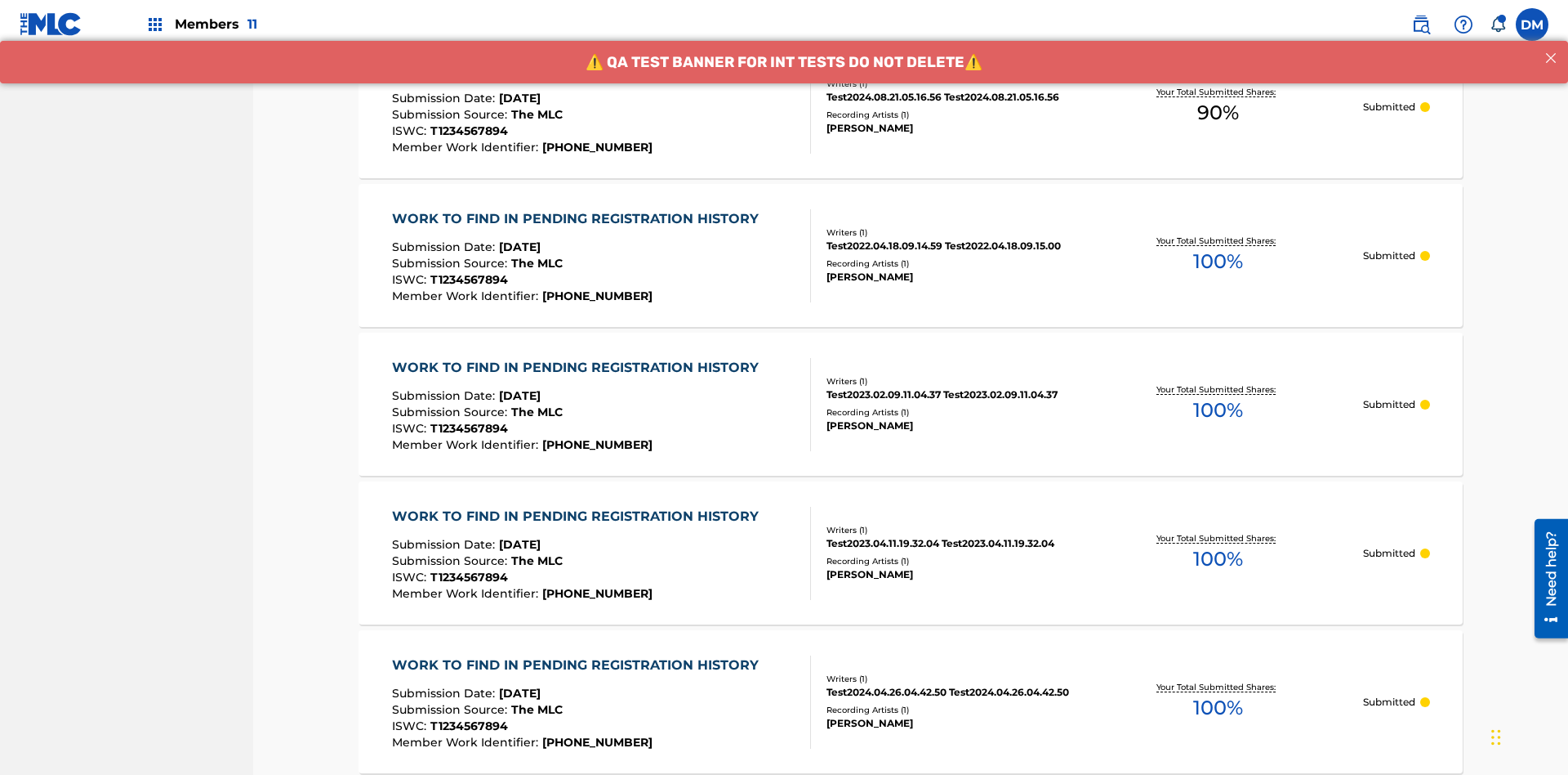
click at [1217, 113] on span "90 %" at bounding box center [1218, 113] width 42 height 30
